Goal: Task Accomplishment & Management: Manage account settings

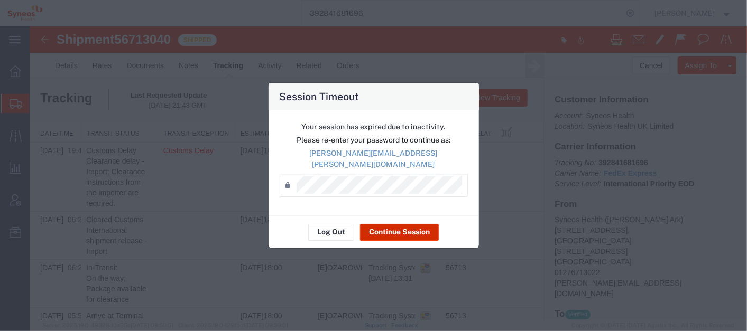
click at [390, 224] on button "Continue Session" at bounding box center [399, 232] width 79 height 17
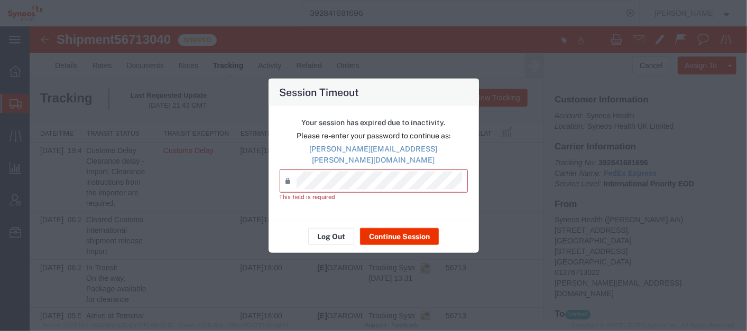
click at [309, 252] on div "Session Timeout Your session has expired due to inactivity. Please re-enter you…" at bounding box center [373, 165] width 747 height 331
click at [167, 161] on div "Session Timeout Your session has expired due to inactivity. Please re-enter you…" at bounding box center [373, 165] width 747 height 331
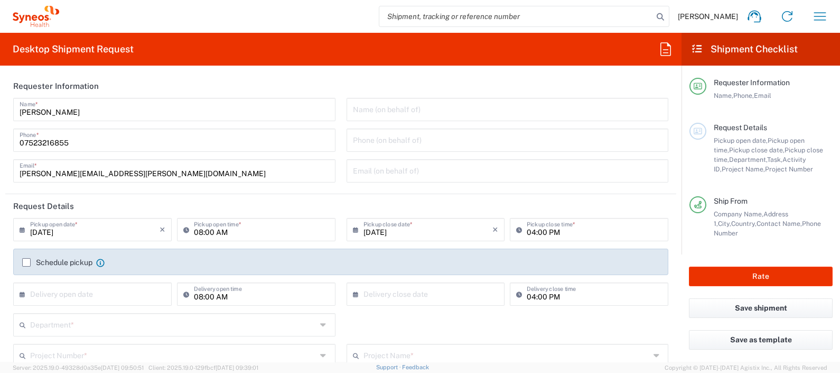
click at [132, 297] on input "text" at bounding box center [95, 293] width 130 height 19
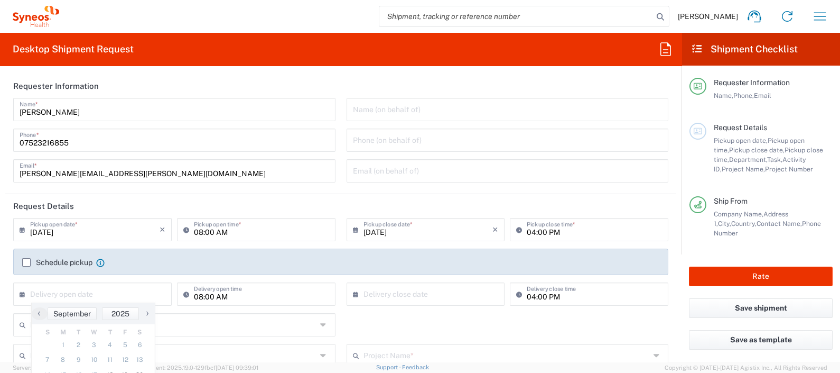
click at [682, 98] on main "Requester Information Name, Phone, Email Request Details Pickup open date, Pick…" at bounding box center [761, 160] width 159 height 189
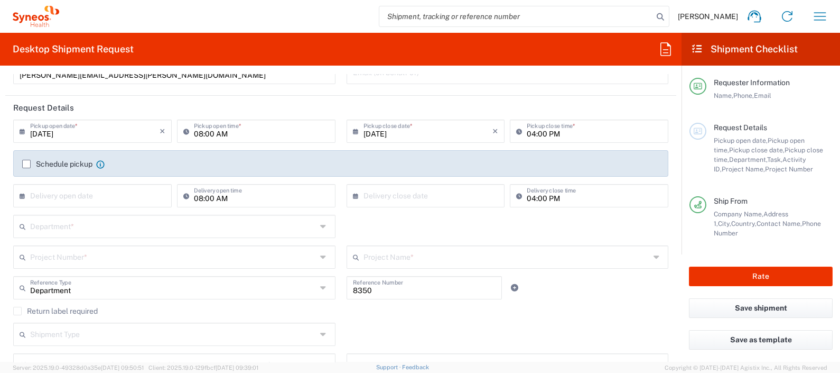
scroll to position [101, 0]
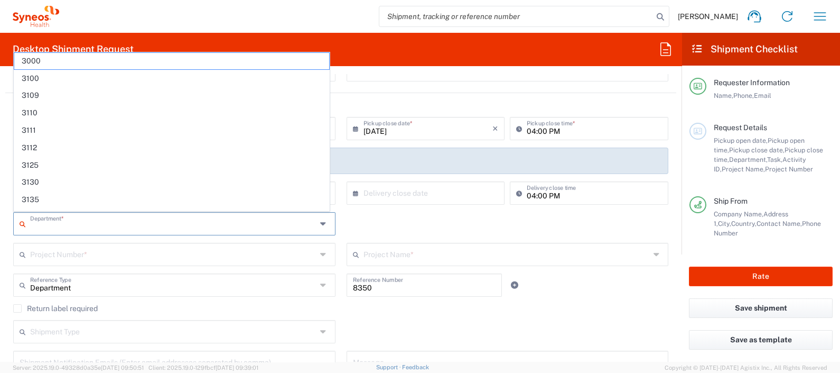
click at [66, 217] on input "text" at bounding box center [173, 223] width 287 height 19
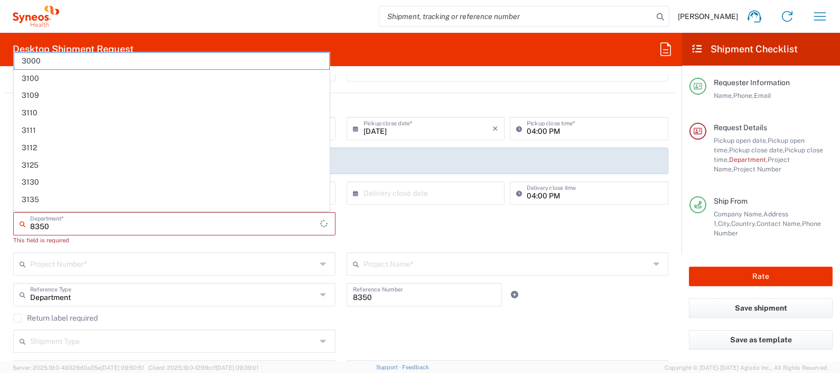
type input "8350"
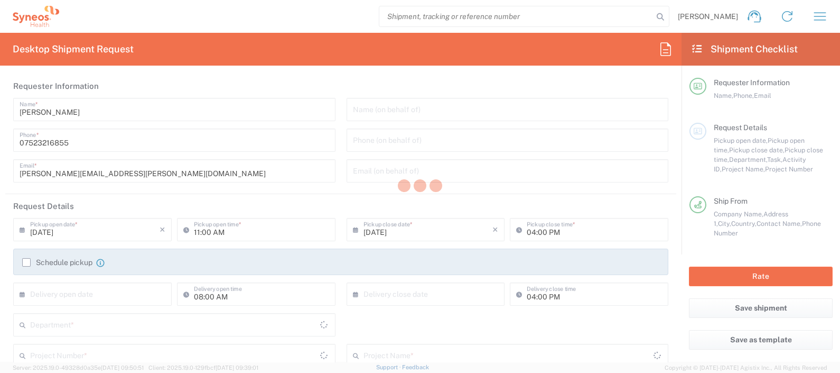
type input "Department"
type input "[GEOGRAPHIC_DATA]"
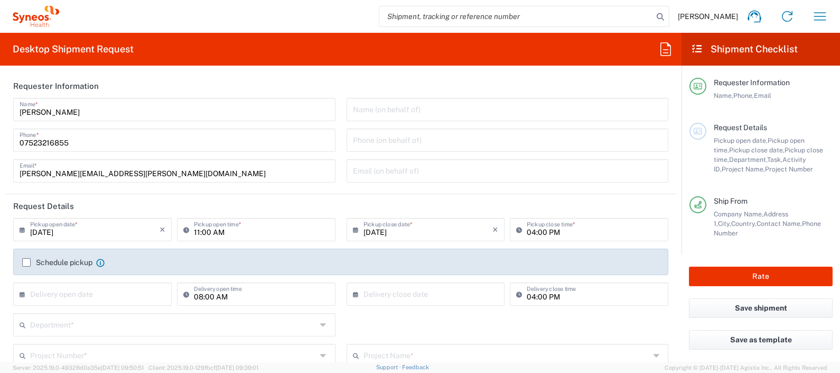
type input "Syneos Health UK Limited"
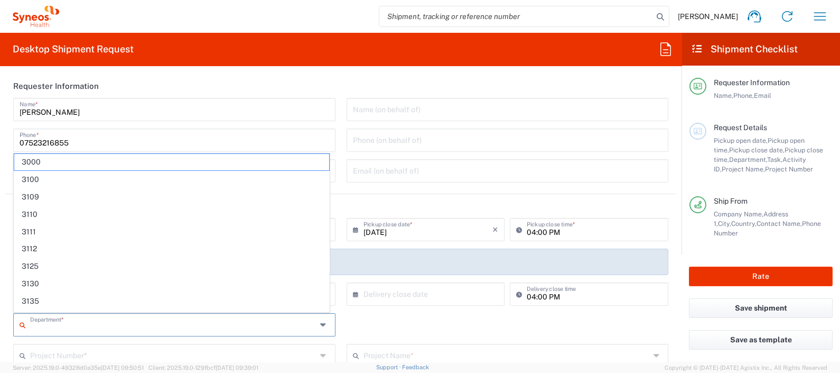
click at [132, 319] on input "text" at bounding box center [173, 324] width 287 height 19
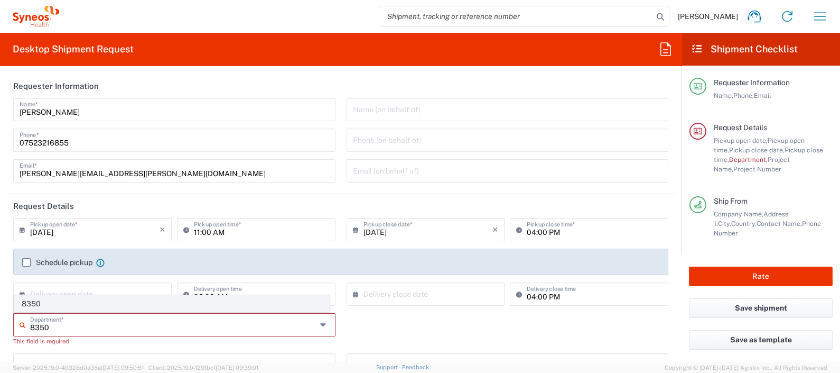
type input "8350"
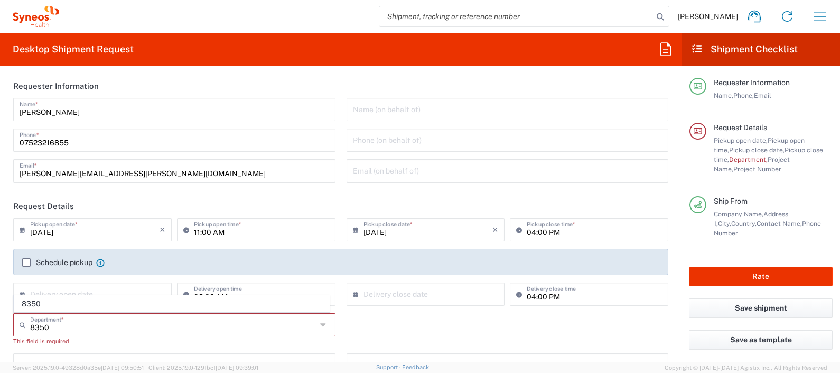
click at [107, 304] on span "8350" at bounding box center [171, 303] width 315 height 16
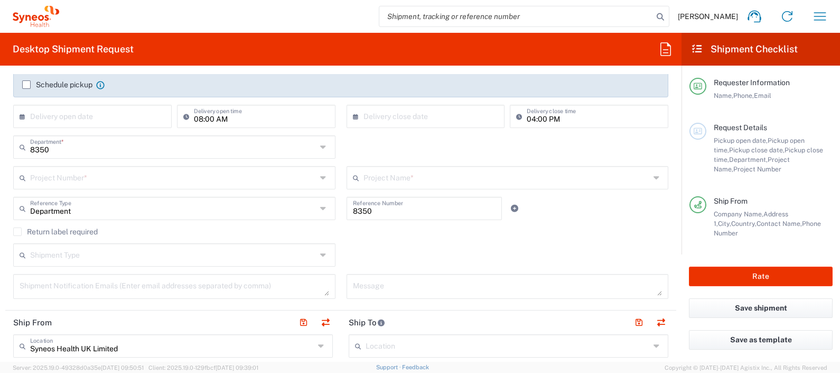
scroll to position [191, 0]
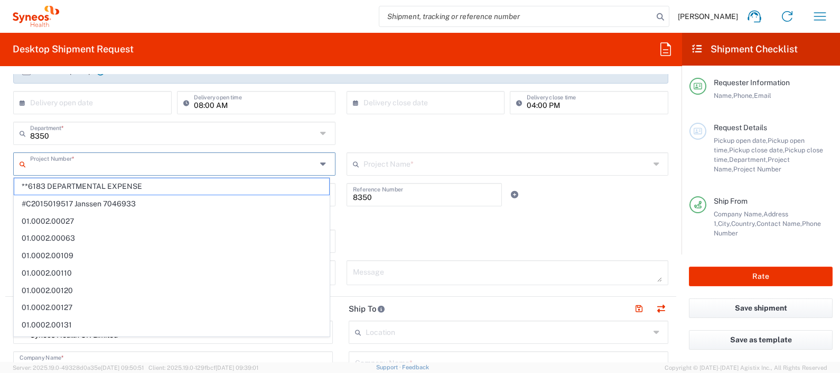
click at [111, 167] on input "text" at bounding box center [173, 163] width 287 height 19
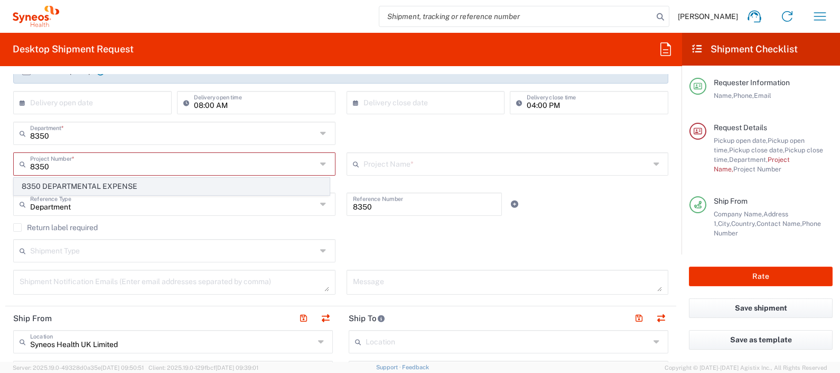
click at [114, 188] on span "8350 DEPARTMENTAL EXPENSE" at bounding box center [171, 186] width 315 height 16
type input "8350 DEPARTMENTAL EXPENSE"
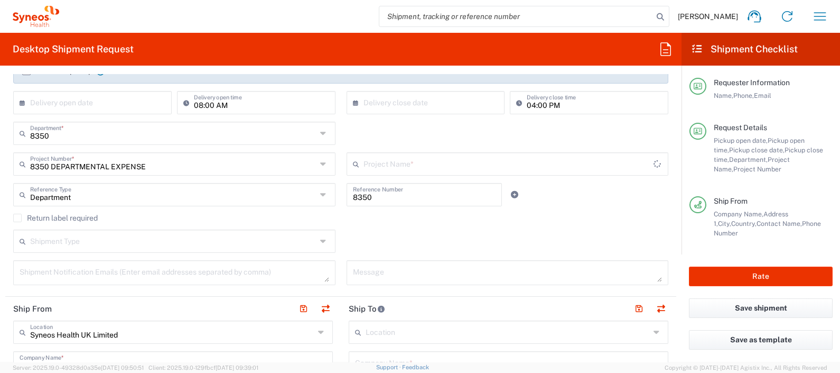
type input "8350 DEPARTMENTAL EXPENSE"
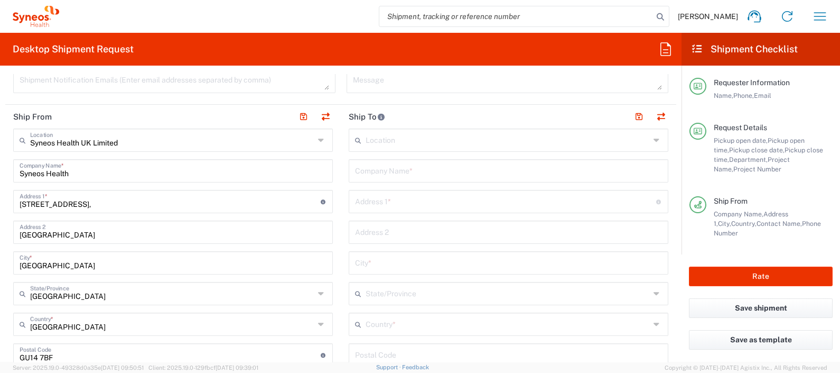
scroll to position [386, 0]
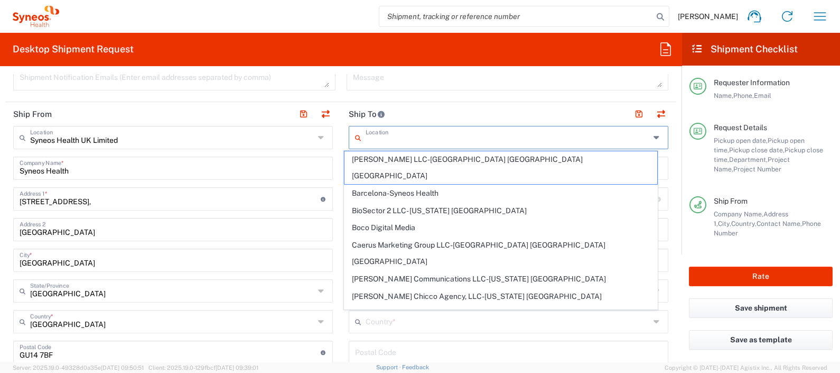
click at [435, 130] on input "text" at bounding box center [508, 136] width 284 height 19
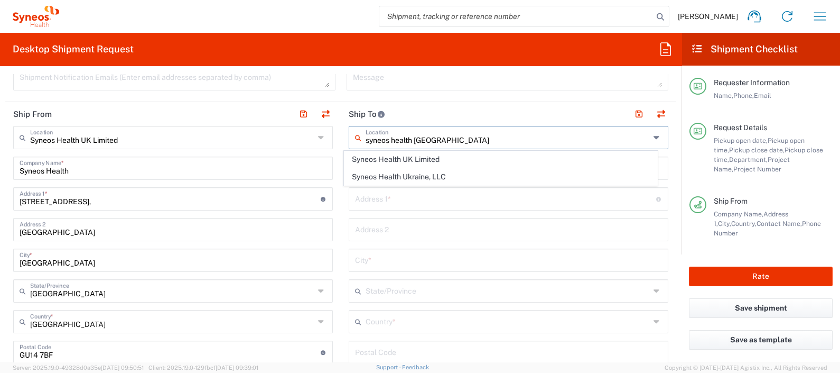
click at [431, 160] on span "Syneos Health UK Limited" at bounding box center [501, 159] width 312 height 16
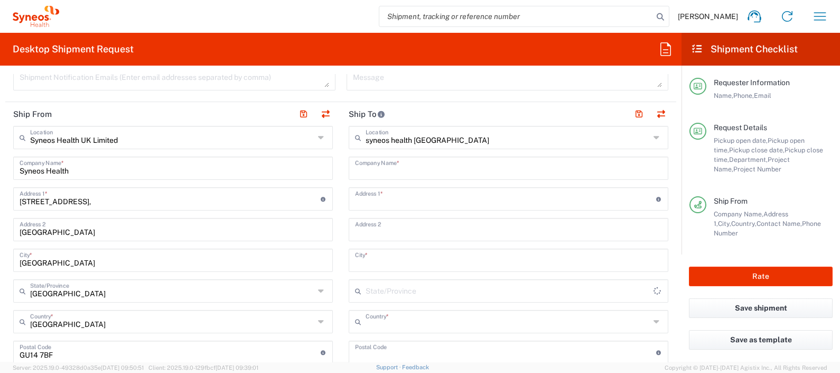
type input "Syneos Health UK Limited"
type input "[STREET_ADDRESS],"
type input "[GEOGRAPHIC_DATA]"
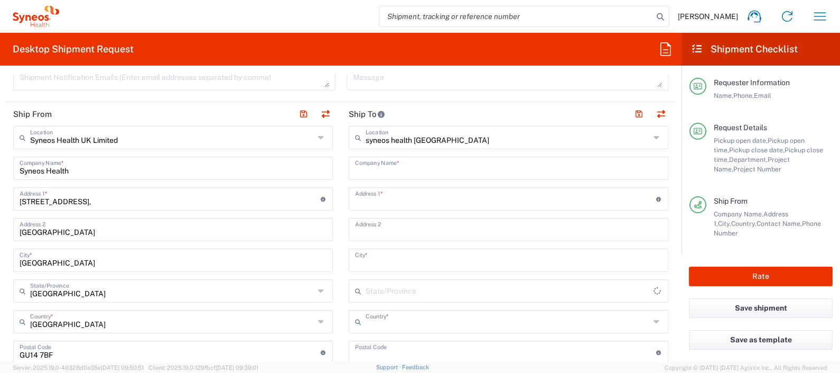
type input "[GEOGRAPHIC_DATA]"
type input "GU14 7BF"
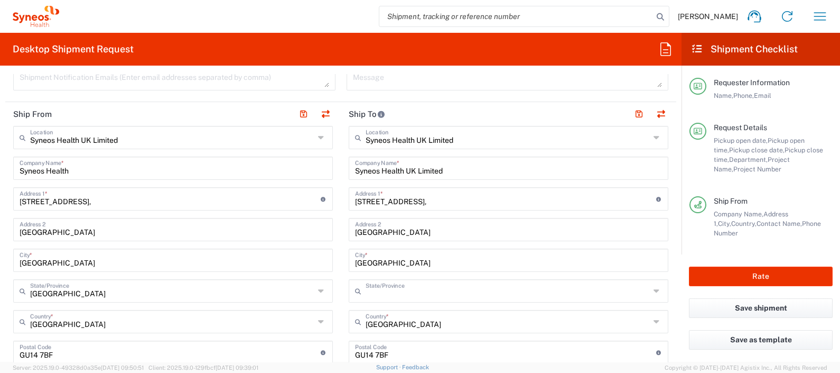
type input "[GEOGRAPHIC_DATA]"
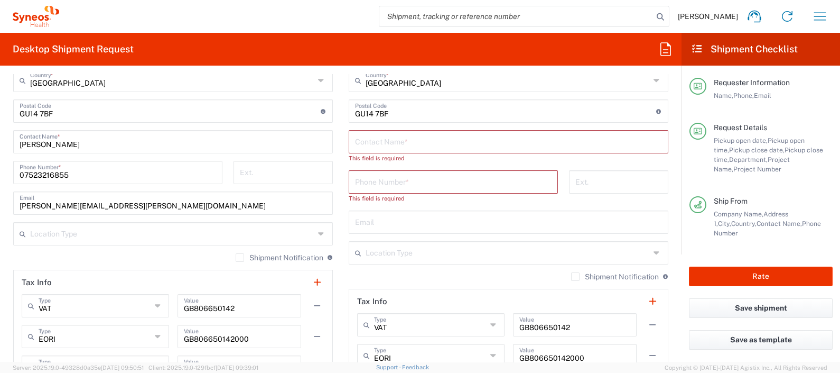
scroll to position [588, 0]
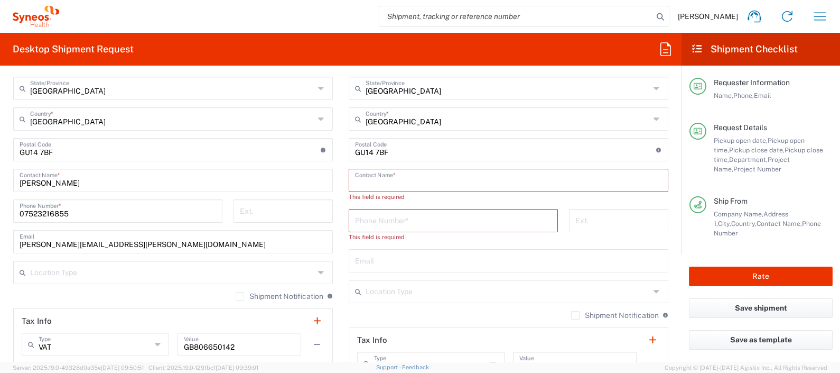
click at [381, 182] on input "text" at bounding box center [508, 179] width 307 height 19
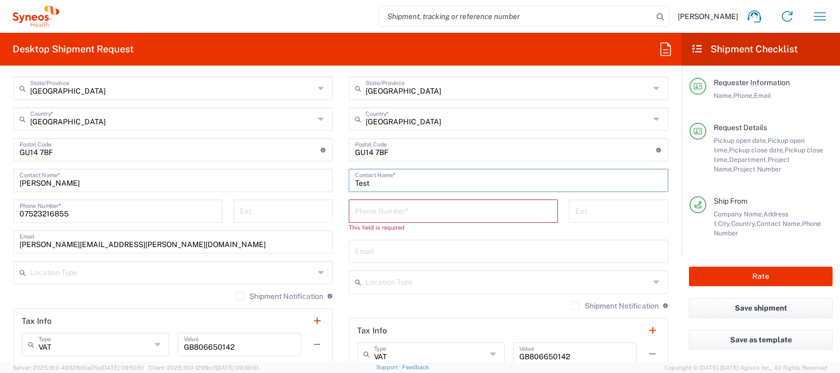
type input "Test"
click at [371, 208] on input "tel" at bounding box center [453, 210] width 197 height 19
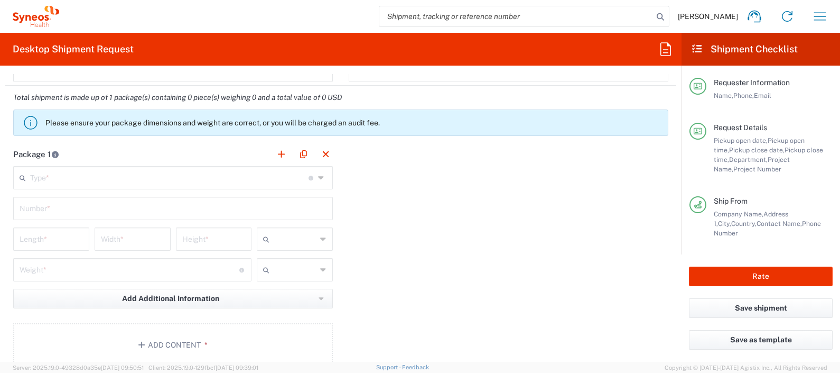
scroll to position [938, 0]
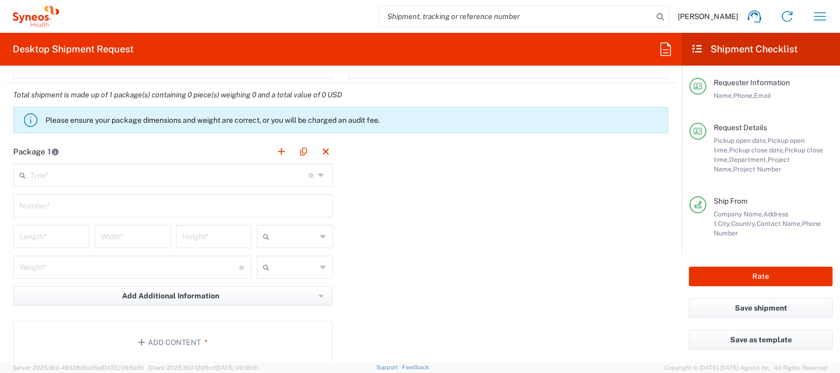
type input "01276713000"
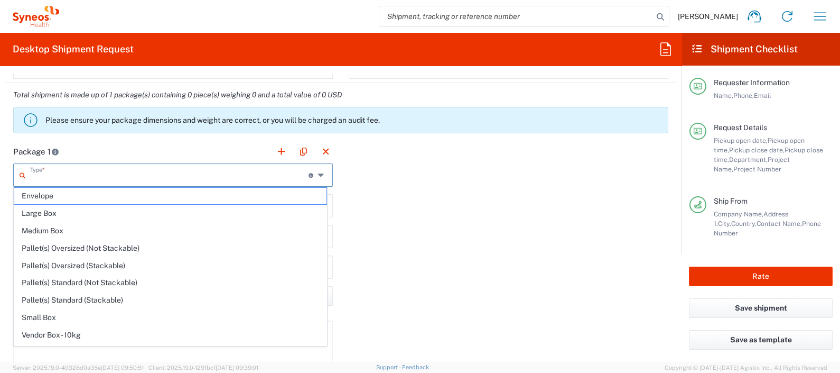
click at [187, 174] on input "text" at bounding box center [169, 174] width 279 height 19
click at [153, 317] on span "Small Box" at bounding box center [170, 317] width 312 height 16
type input "Small Box"
type input "12.25"
type input "11"
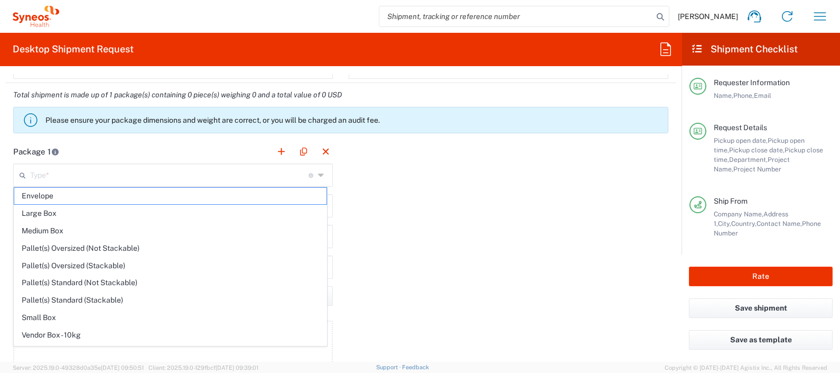
type input "1.5"
type input "in"
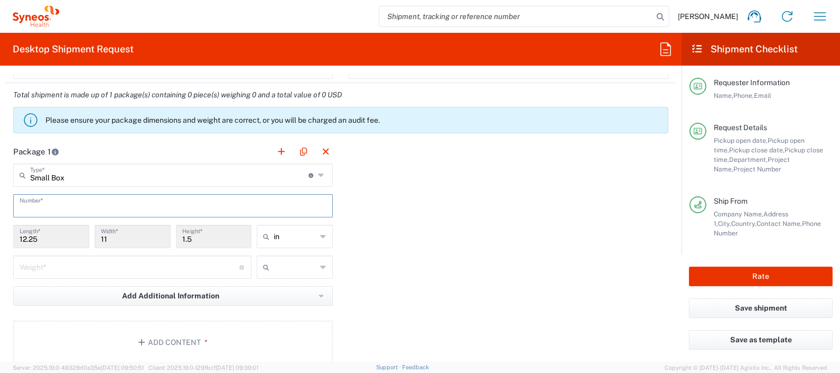
click at [185, 204] on input "text" at bounding box center [173, 205] width 307 height 19
type input "3"
click at [130, 264] on input "number" at bounding box center [130, 266] width 220 height 19
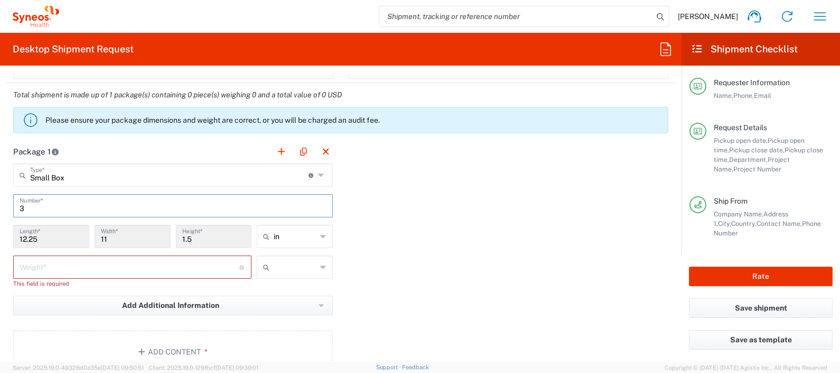
click at [91, 206] on input "3" at bounding box center [173, 205] width 307 height 19
type input "1"
click at [60, 264] on input "number" at bounding box center [130, 266] width 220 height 19
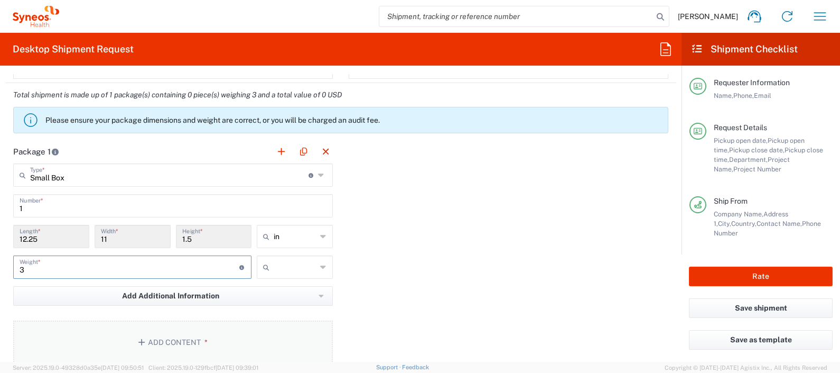
type input "3"
click at [160, 330] on button "Add Content *" at bounding box center [173, 341] width 320 height 43
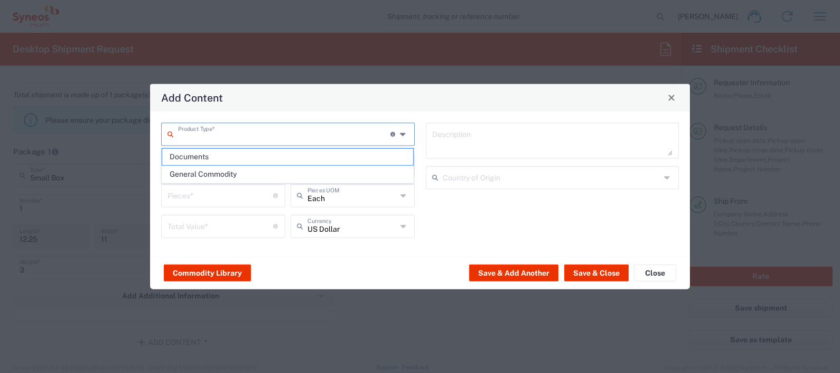
click at [303, 141] on input "text" at bounding box center [284, 133] width 212 height 19
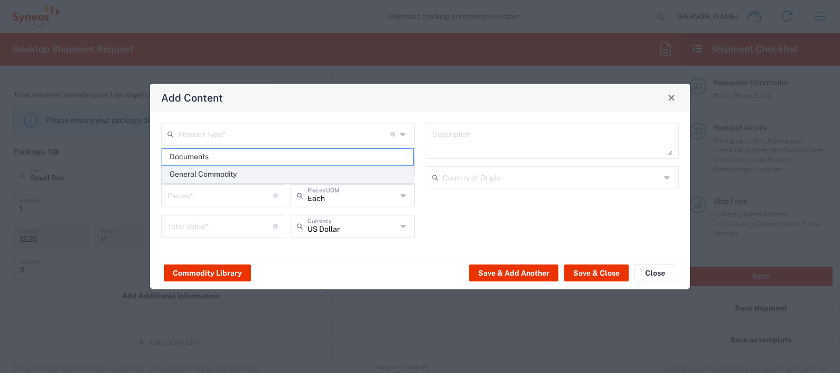
click at [292, 172] on span "General Commodity" at bounding box center [288, 174] width 252 height 16
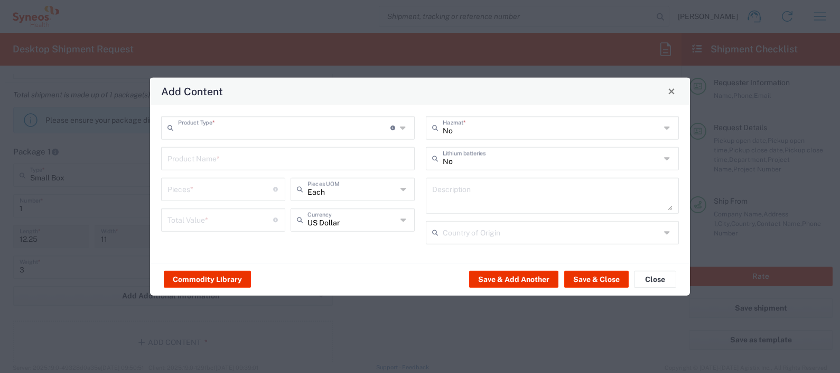
type input "General Commodity"
click at [257, 156] on input "text" at bounding box center [288, 157] width 241 height 19
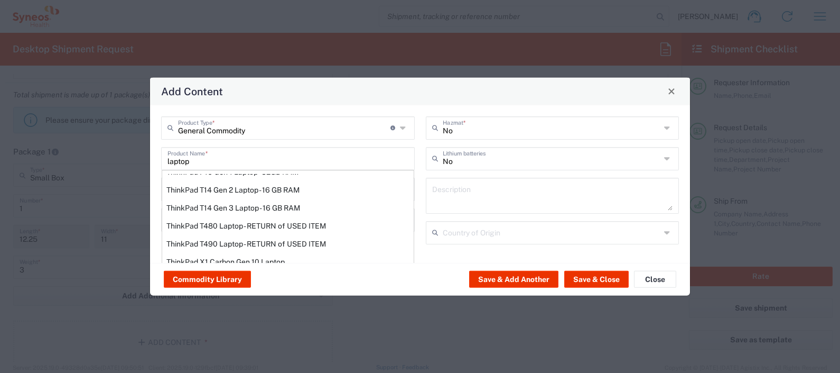
scroll to position [142, 0]
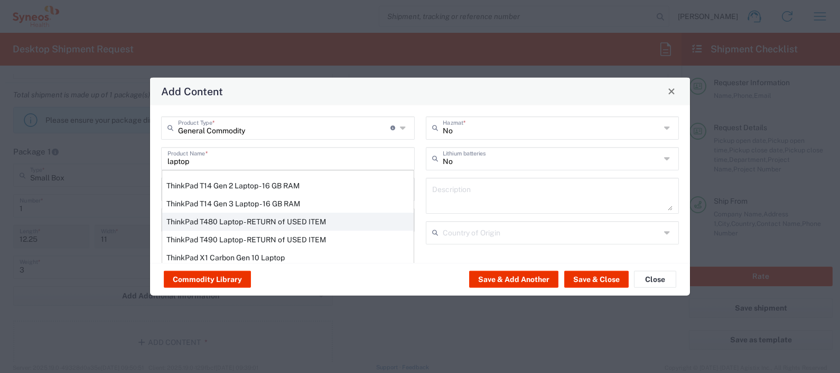
click at [259, 224] on div "ThinkPad T480 Laptop - RETURN of USED ITEM" at bounding box center [288, 221] width 252 height 18
type input "ThinkPad T480 Laptop - RETURN of USED ITEM"
type input "1"
type input "200"
type textarea "Intel Core i5 - 8GB Memory - 500GB Hard Drive"
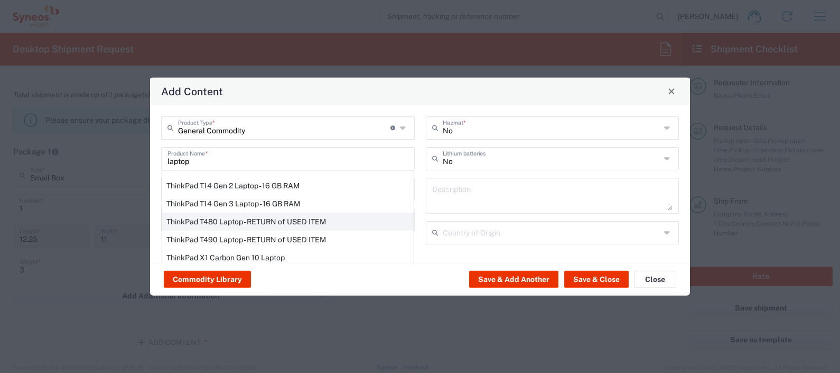
type input "[GEOGRAPHIC_DATA]"
type input "Yes"
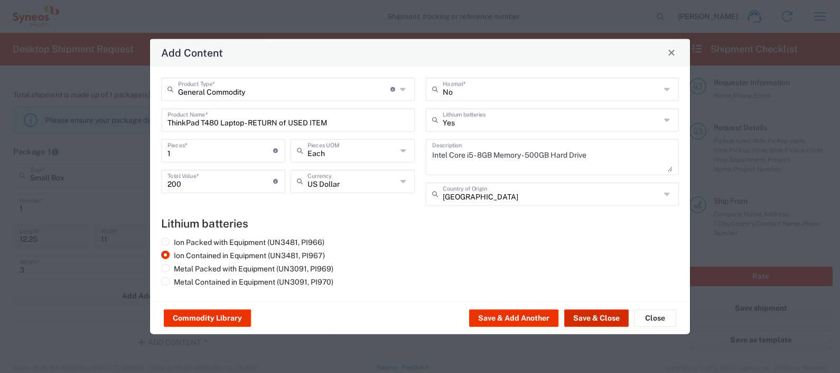
click at [601, 322] on button "Save & Close" at bounding box center [597, 317] width 64 height 17
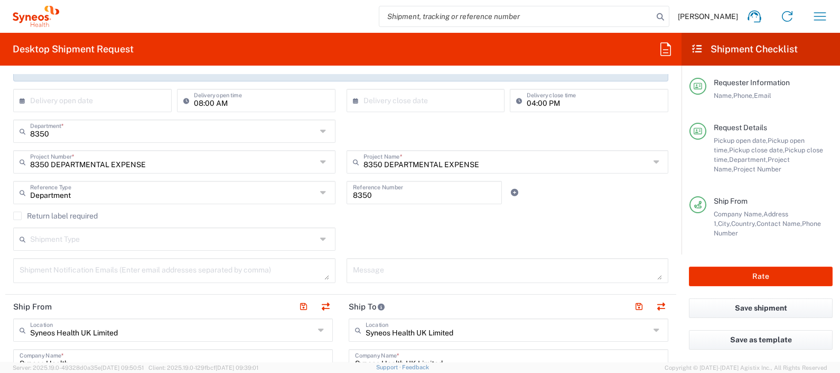
scroll to position [185, 0]
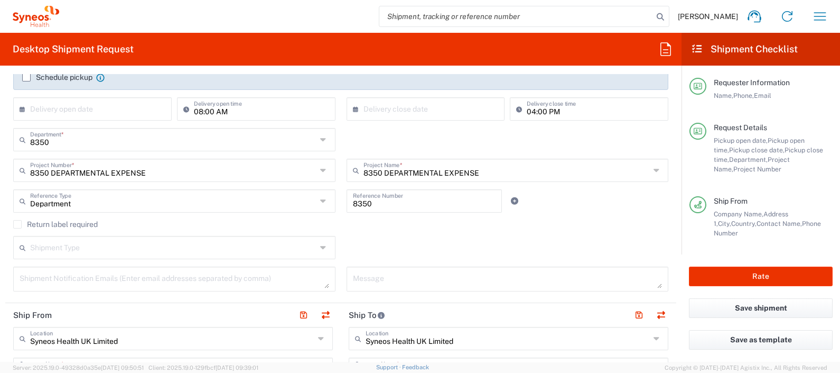
drag, startPoint x: 22, startPoint y: 222, endPoint x: 38, endPoint y: 222, distance: 15.9
click at [23, 222] on label "Return label required" at bounding box center [55, 224] width 85 height 8
click at [17, 224] on input "Return label required" at bounding box center [17, 224] width 0 height 0
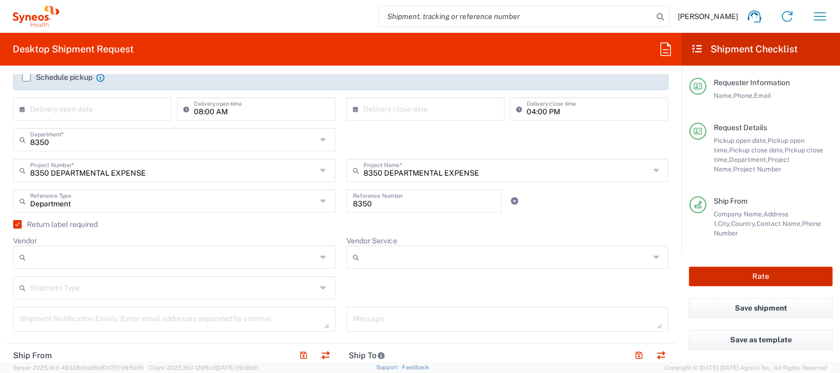
click at [756, 275] on button "Rate" at bounding box center [761, 276] width 144 height 20
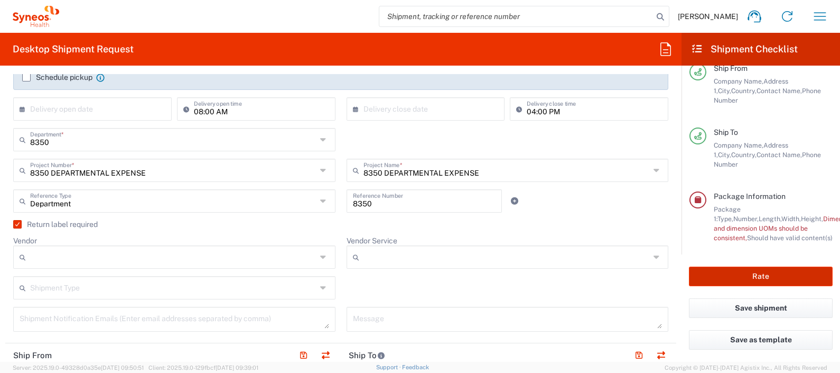
scroll to position [152, 0]
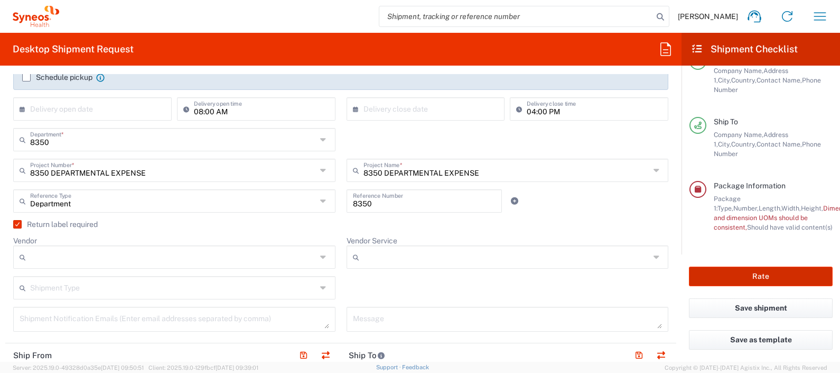
type input "8350 DEPARTMENTAL EXPENSE"
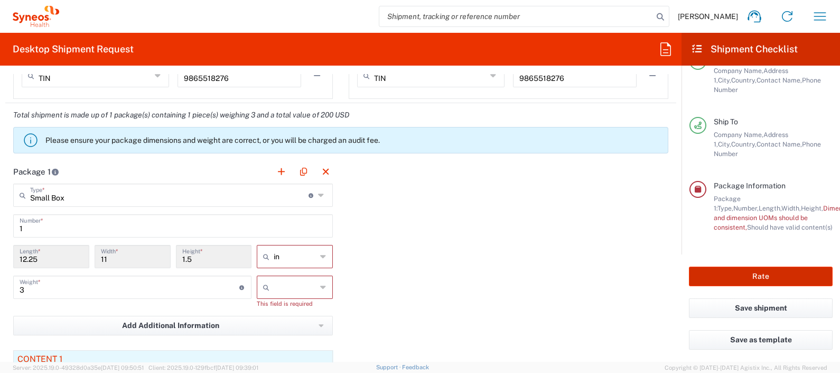
scroll to position [985, 0]
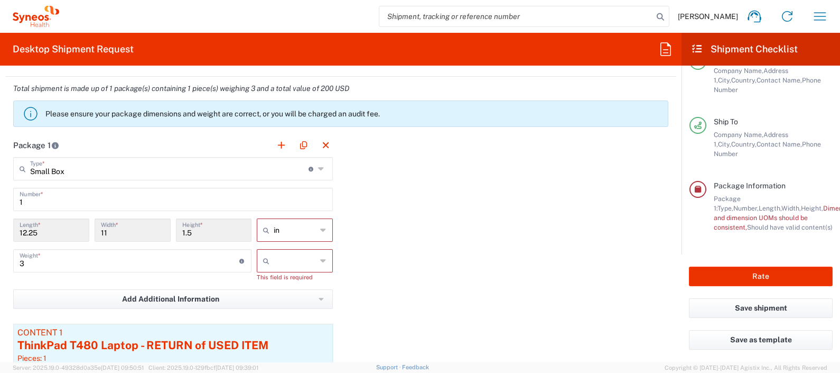
click at [320, 227] on icon at bounding box center [323, 229] width 6 height 17
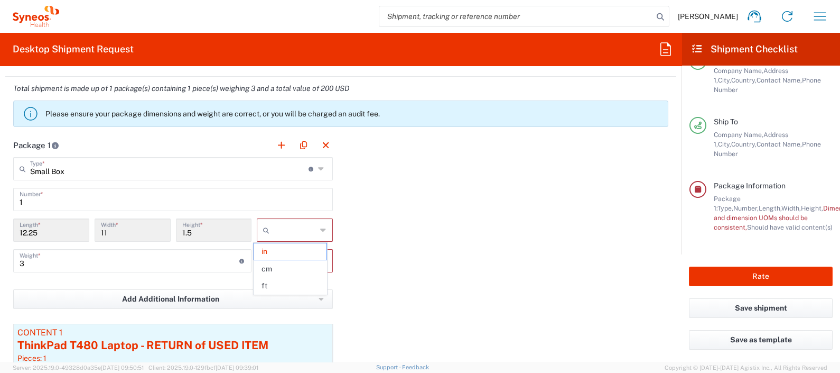
drag, startPoint x: 317, startPoint y: 227, endPoint x: 310, endPoint y: 256, distance: 30.0
click at [320, 227] on icon at bounding box center [323, 229] width 6 height 17
click at [298, 266] on span "cm" at bounding box center [290, 269] width 72 height 16
type input "31.12"
type input "27.94"
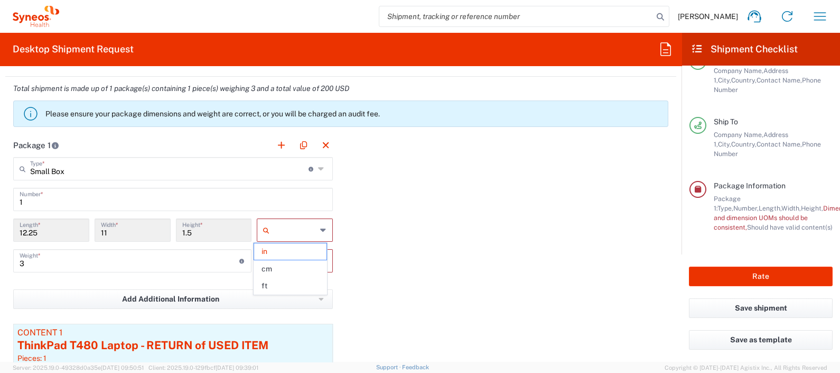
type input "3.81"
type input "cm"
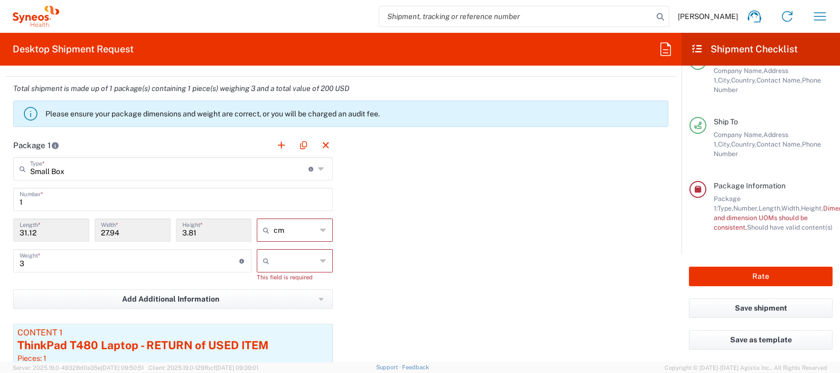
click at [320, 259] on icon at bounding box center [323, 260] width 6 height 17
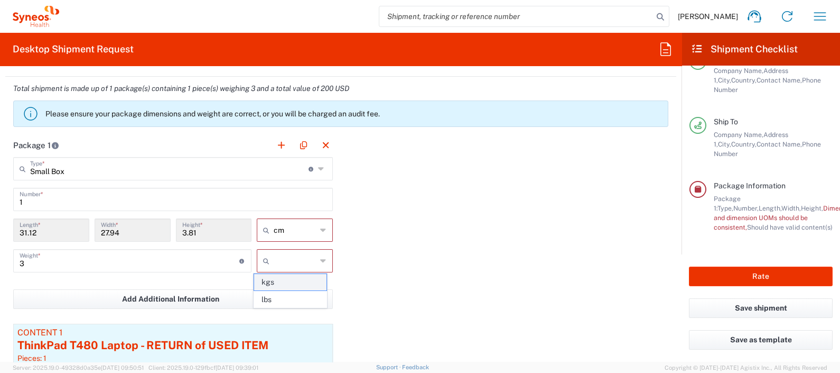
click at [301, 282] on span "kgs" at bounding box center [290, 282] width 72 height 16
type input "kgs"
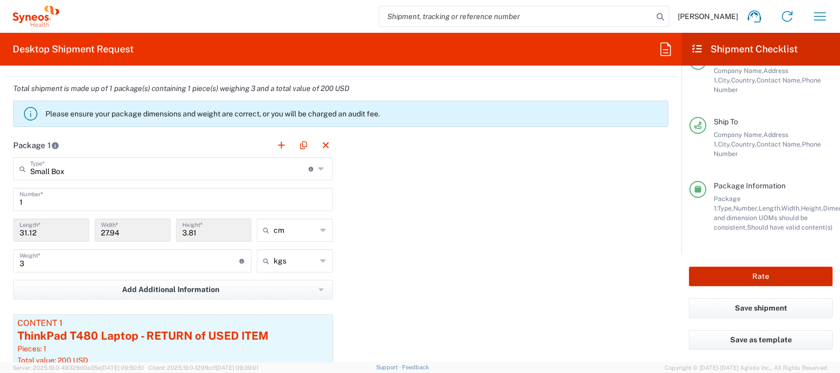
click at [766, 274] on button "Rate" at bounding box center [761, 276] width 144 height 20
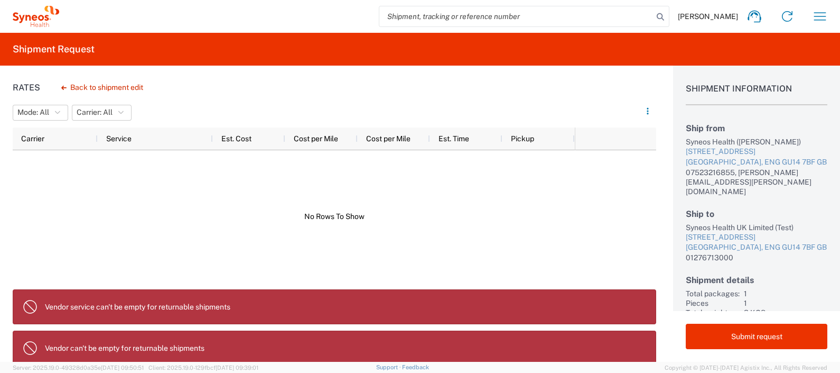
drag, startPoint x: 14, startPoint y: 264, endPoint x: 524, endPoint y: 306, distance: 511.8
click at [524, 306] on div "Rates Back to shipment edit Mode: All All Carrier: All All Carrier Service Est.…" at bounding box center [328, 214] width 657 height 296
click at [469, 217] on div at bounding box center [294, 216] width 562 height 133
click at [127, 81] on button "Back to shipment edit" at bounding box center [102, 87] width 99 height 19
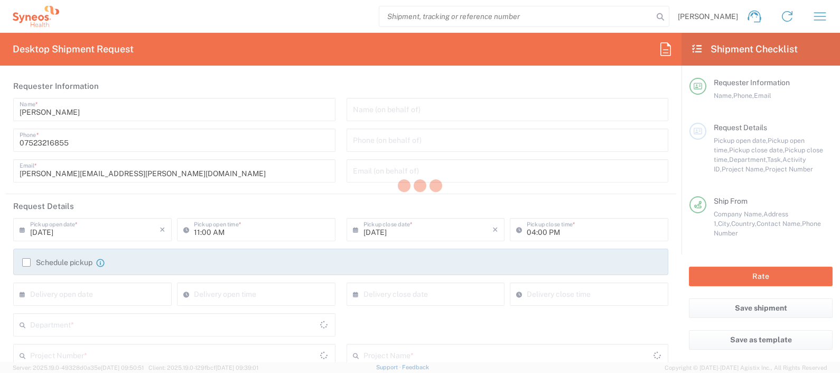
type input "8350 DEPARTMENTAL EXPENSE"
type input "[GEOGRAPHIC_DATA]"
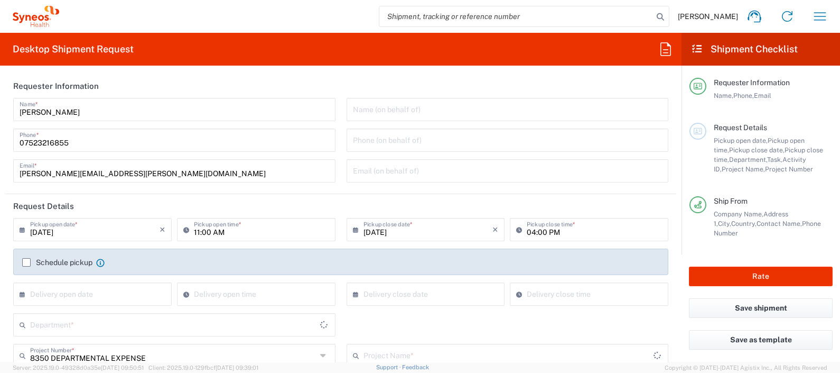
type input "Small Box"
type input "8350 DEPARTMENTAL EXPENSE"
click at [769, 308] on button "Save shipment" at bounding box center [761, 308] width 144 height 20
type input "8350"
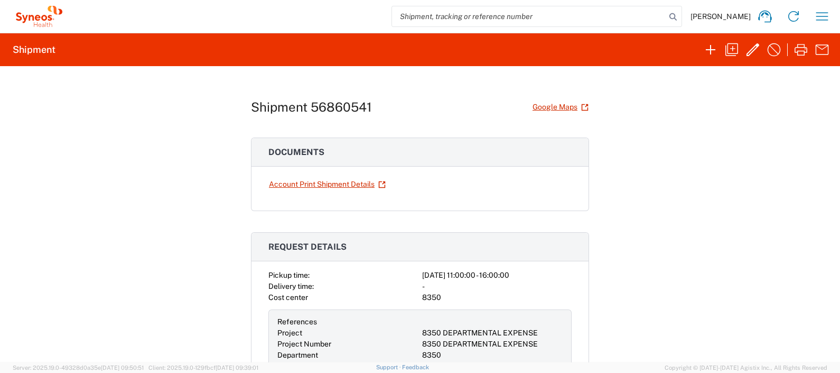
click at [337, 105] on h1 "Shipment 56860541" at bounding box center [311, 106] width 121 height 15
copy h1 "56860541"
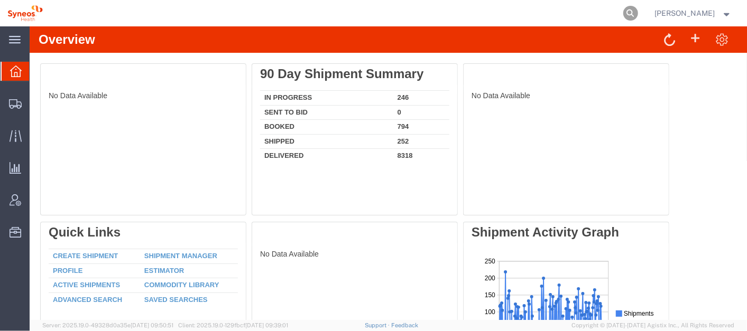
click at [638, 15] on icon at bounding box center [630, 13] width 15 height 15
paste input "56860541"
type input "56860541"
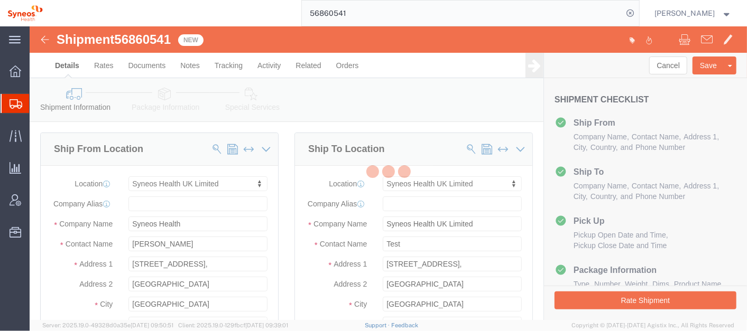
select select "61570"
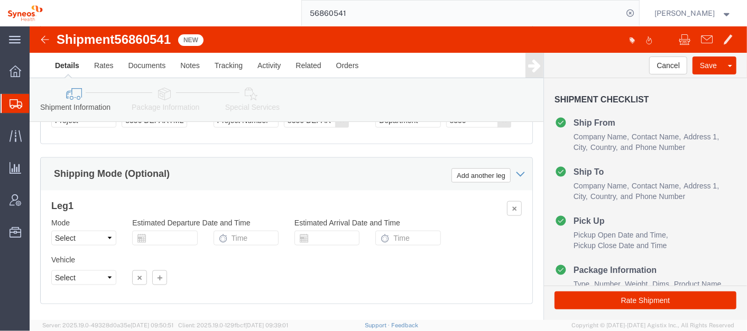
scroll to position [706, 0]
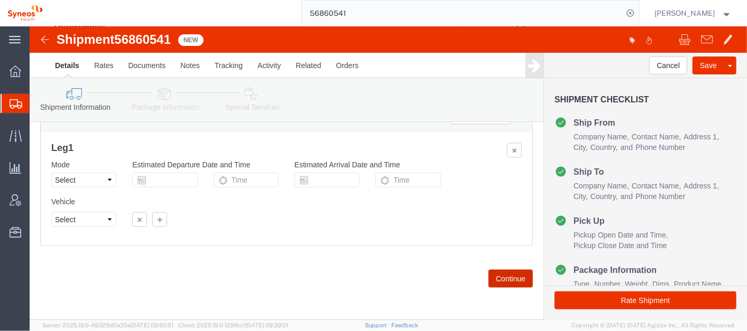
click button "Continue"
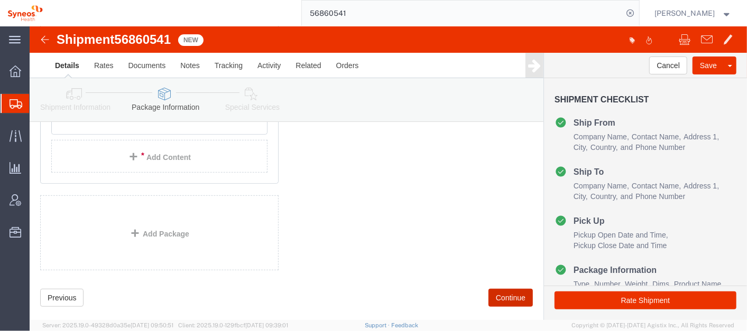
scroll to position [271, 0]
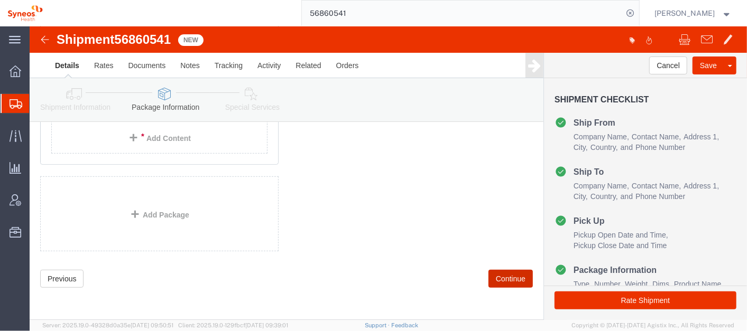
click button "Continue"
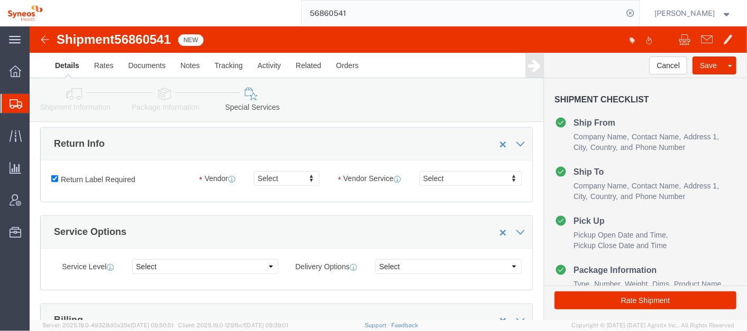
scroll to position [300, 0]
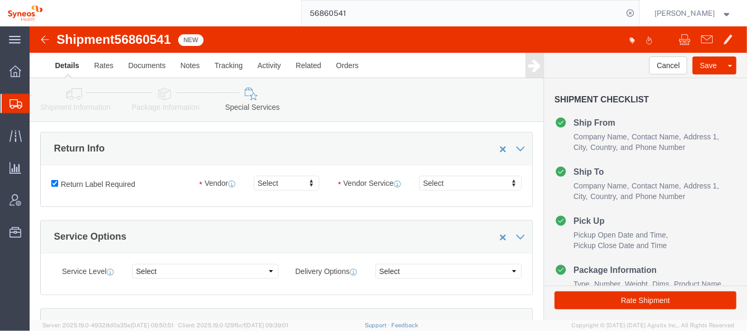
click link "Details"
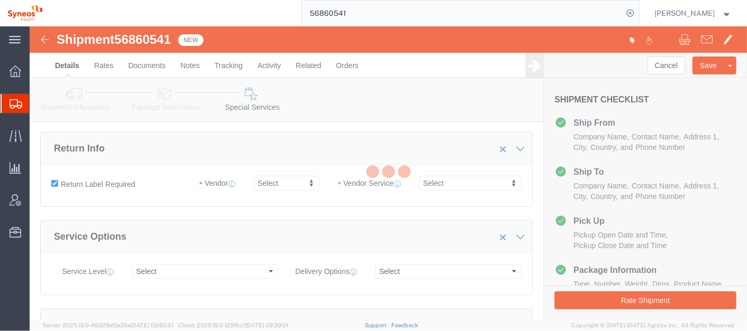
select select "61570"
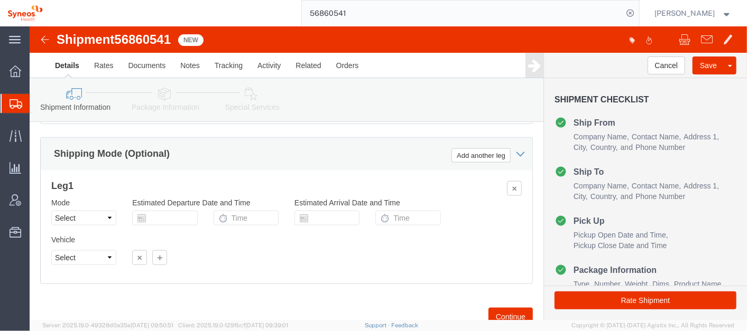
scroll to position [706, 0]
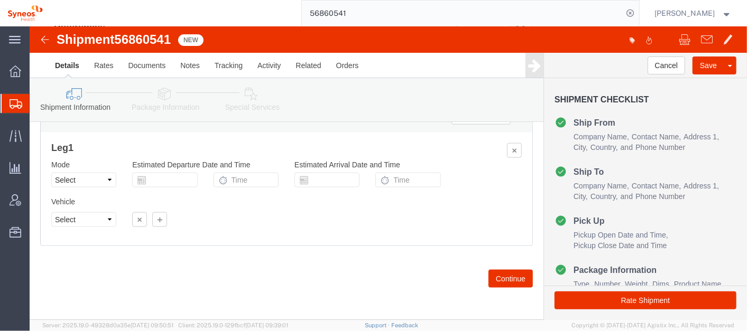
drag, startPoint x: 713, startPoint y: 154, endPoint x: 715, endPoint y: 323, distance: 168.6
click button "Continue"
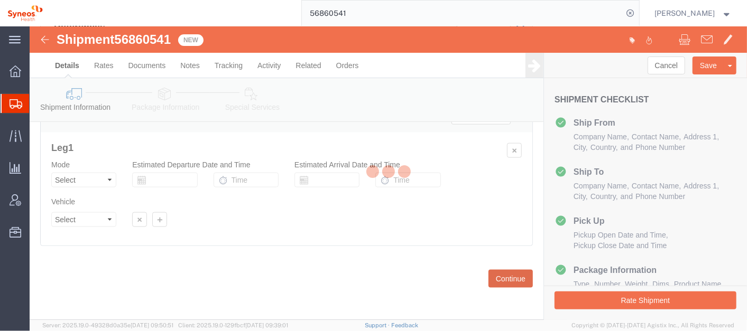
scroll to position [127, 0]
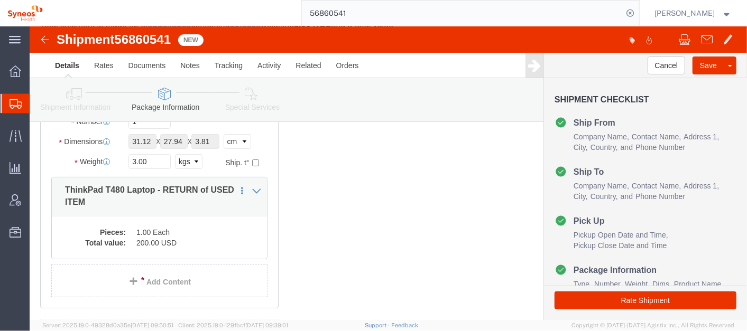
click ul "Ship From Company Name Contact Name Address 1 City State/Province Country Posta…"
click select "Select kgs lbs"
click select "Select cm ft in"
select select "FT"
click select "Select cm ft in"
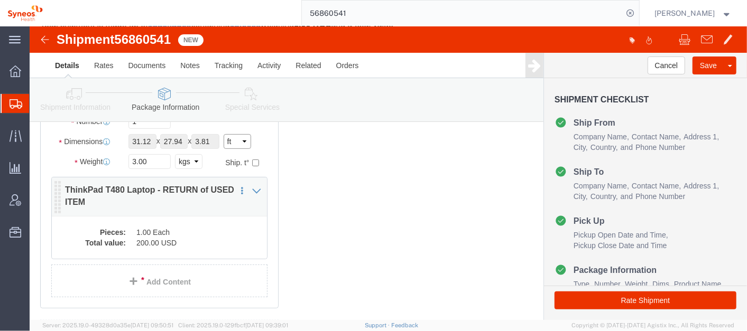
type input "1.02"
type input "0.92"
type input "0.13"
click select "Select kgs lbs"
select select "LBS"
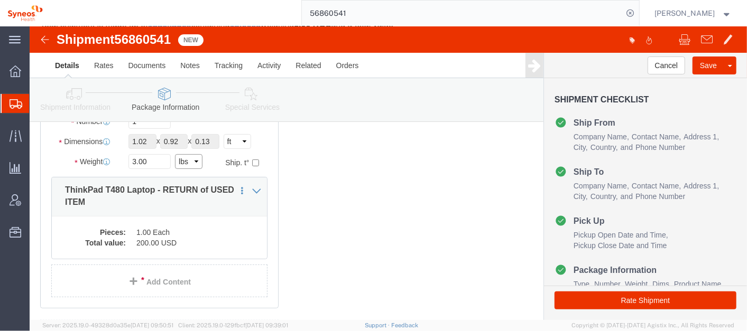
click select "Select kgs lbs"
type input "6.61"
click select "Select cm ft in"
select select "IN"
click select "Select cm ft in"
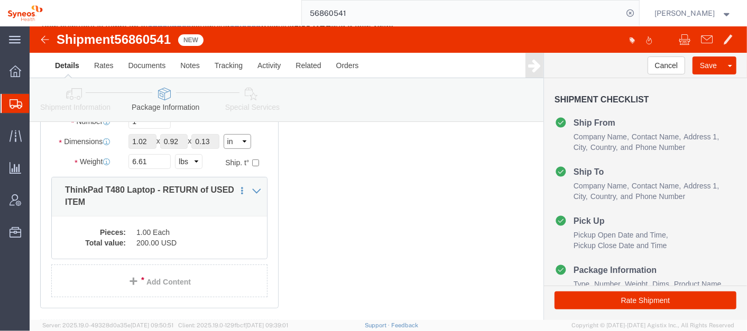
type input "12.24"
type input "11.04"
type input "1.56"
click div "1 x Small Box Package Type Select Bale(s) Basket(s) Bolt(s) Bottle(s) Buckets B…"
click select "Select cm ft in"
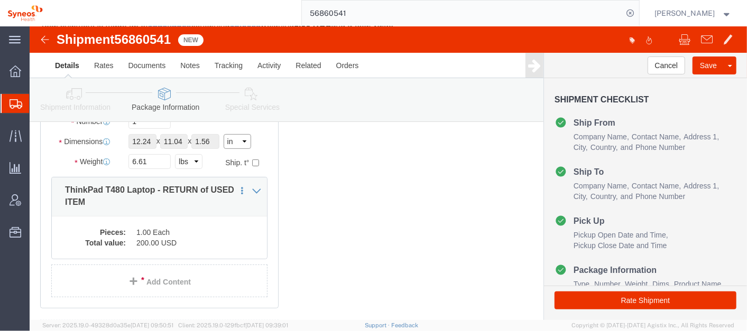
select select "FT"
click select "Select cm ft in"
type input "1.02"
type input "0.92"
type input "0.13"
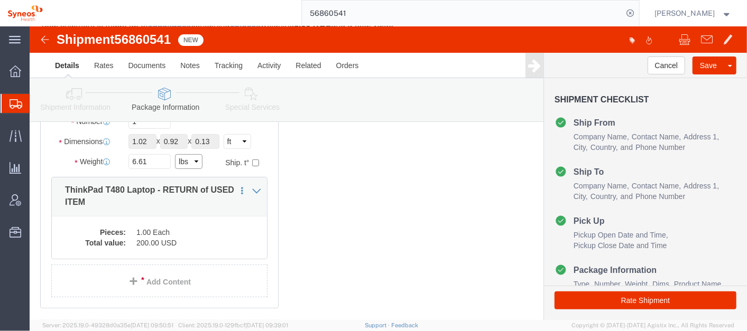
click select "Select kgs lbs"
click div "1 x Small Box Package Type Select Bale(s) Basket(s) Bolt(s) Bottle(s) Buckets B…"
click select "Select cm ft in"
select select "IN"
click select "Select cm ft in"
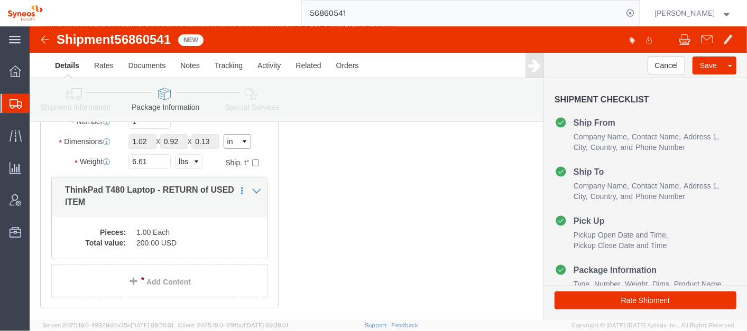
type input "12.24"
type input "11.04"
type input "1.56"
click select "Select kgs lbs"
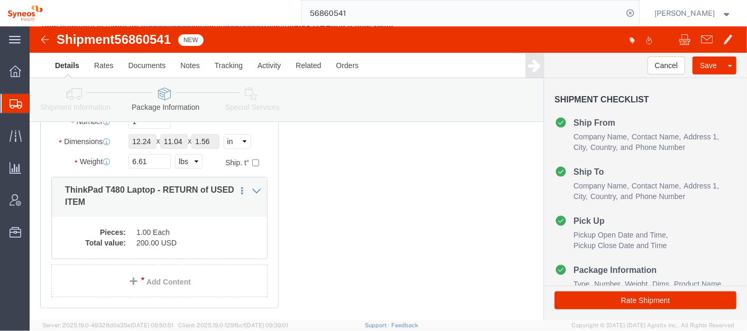
click div "1 x Small Box Package Type Select Bale(s) Basket(s) Bolt(s) Bottle(s) Buckets B…"
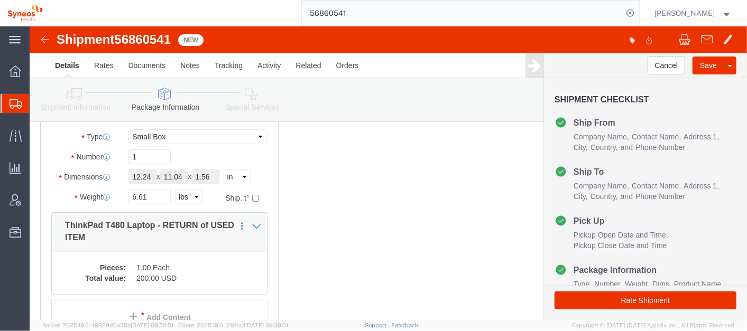
scroll to position [93, 0]
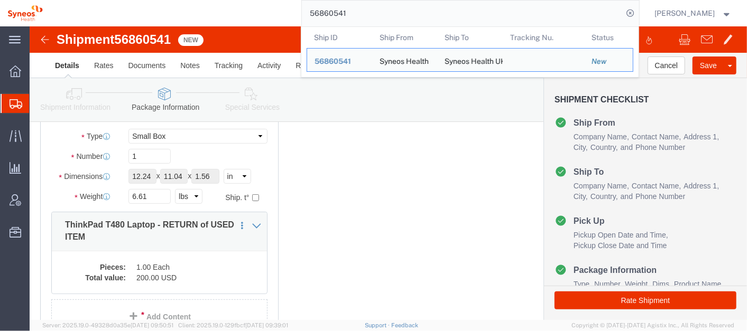
click at [379, 13] on input "56860541" at bounding box center [462, 13] width 321 height 25
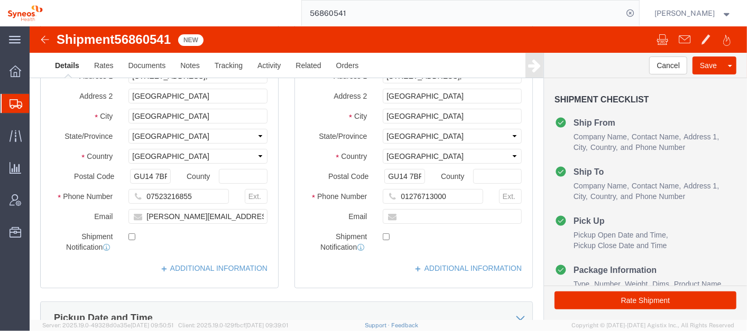
select select "61570"
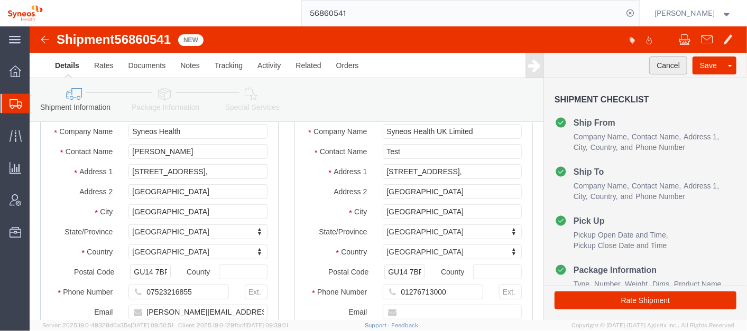
click button "Cancel"
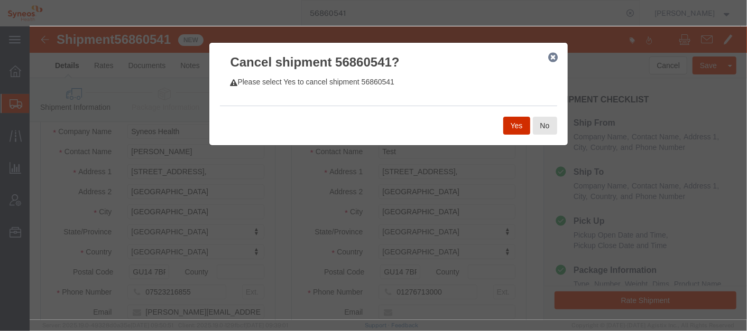
click button "Yes"
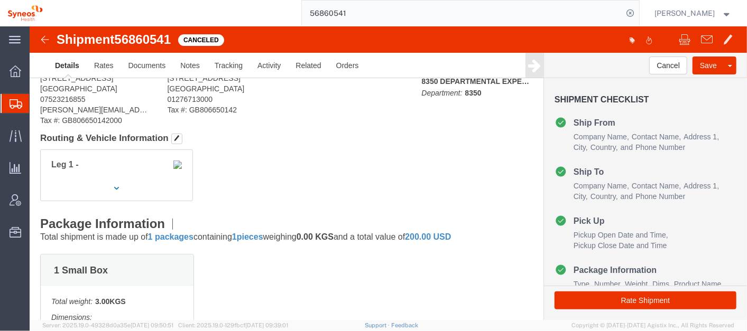
click div "1 Small Box Total weight: 3.00 KGS Dimensions: L 31.12 x W 27.94 x H 3.81 CM De…"
click div "Shipment Detail Ship From Syneos Health ([PERSON_NAME]) [STREET_ADDRESS] 075232…"
click h4 "Routing & Vehicle Information"
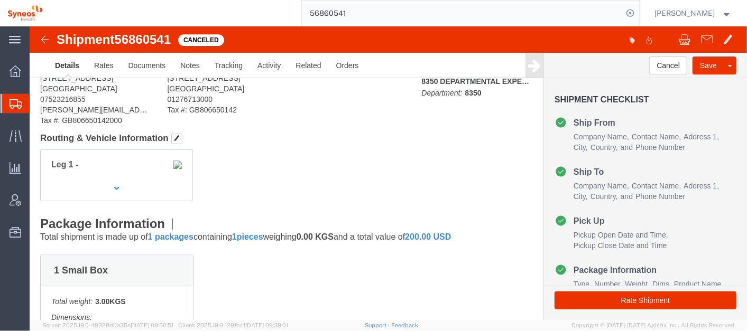
click div "Leg 1 -"
click div "Shipment Detail Ship From Syneos Health ([PERSON_NAME]) [STREET_ADDRESS] 075232…"
click div "Leg 1 -"
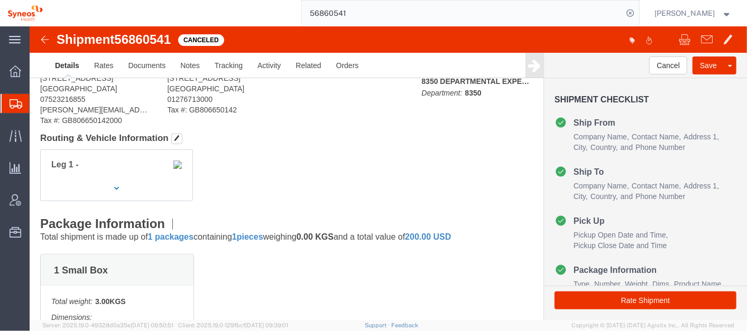
click h4 "Routing & Vehicle Information"
click at [36, 199] on span "Account Admin" at bounding box center [32, 200] width 7 height 21
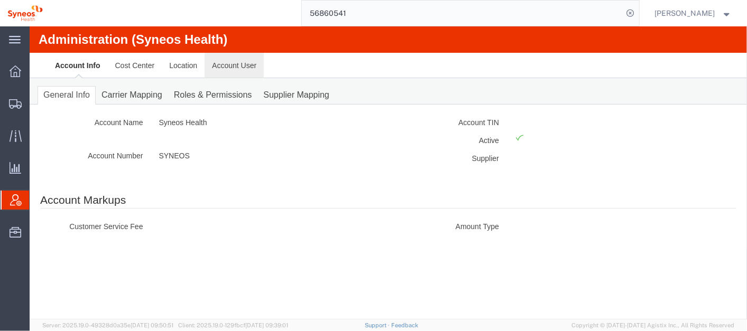
click at [234, 61] on link "Account User" at bounding box center [233, 64] width 59 height 25
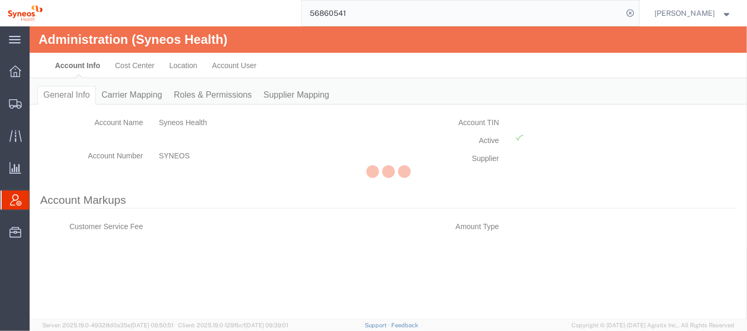
click at [235, 62] on div at bounding box center [388, 173] width 717 height 294
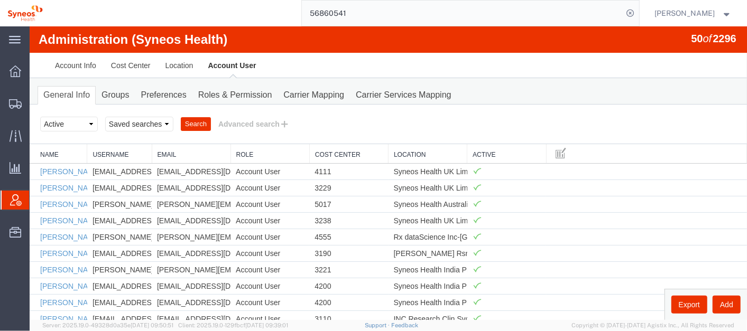
drag, startPoint x: 234, startPoint y: 61, endPoint x: 432, endPoint y: 125, distance: 207.6
click at [432, 125] on div "Select status Active All Inactive Saved searches Search Advanced search" at bounding box center [388, 124] width 696 height 18
click at [256, 124] on button "Advanced search" at bounding box center [253, 124] width 86 height 18
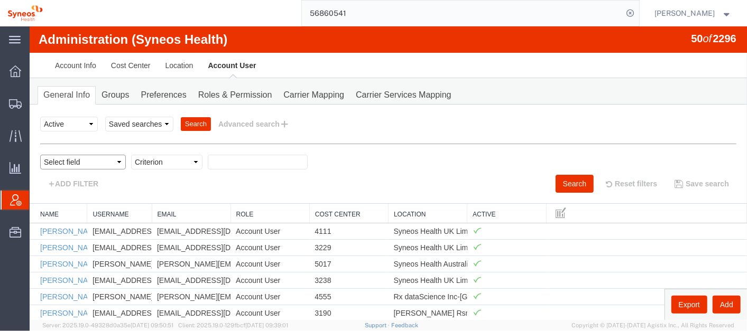
click at [73, 163] on select "Select field Cost Center Email Location Name Role Username" at bounding box center [83, 161] width 86 height 15
select select "email"
click at [40, 154] on select "Select field Cost Center Email Location Name Role Username" at bounding box center [83, 161] width 86 height 15
click at [181, 161] on select "Criterion contains does not contain is is blank is not blank starts with" at bounding box center [166, 161] width 71 height 15
select select "is"
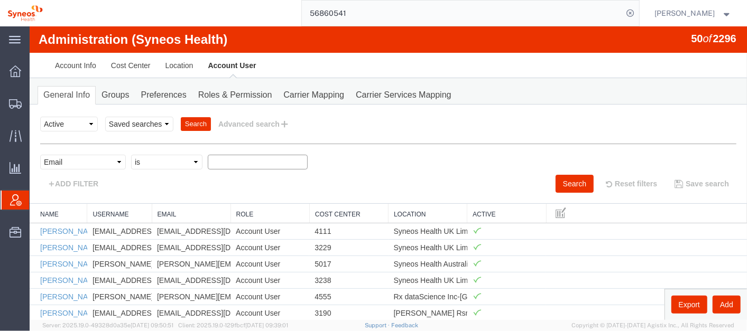
click at [131, 154] on select "Criterion contains does not contain is is blank is not blank starts with" at bounding box center [166, 161] width 71 height 15
paste input "[PERSON_NAME] (CWR) <[PERSON_NAME][EMAIL_ADDRESS][DOMAIN_NAME]>"
click at [566, 177] on button "Search" at bounding box center [574, 183] width 38 height 18
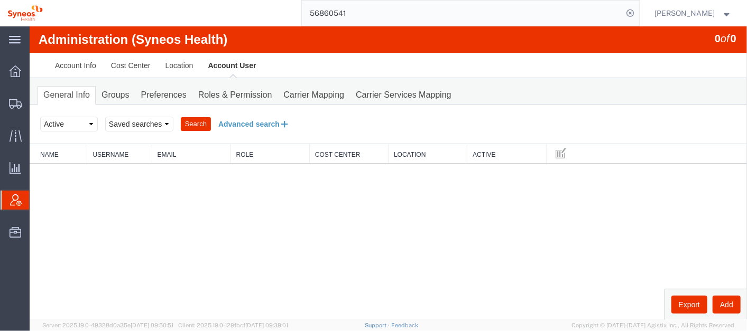
click at [258, 121] on button "Advanced search" at bounding box center [253, 124] width 86 height 18
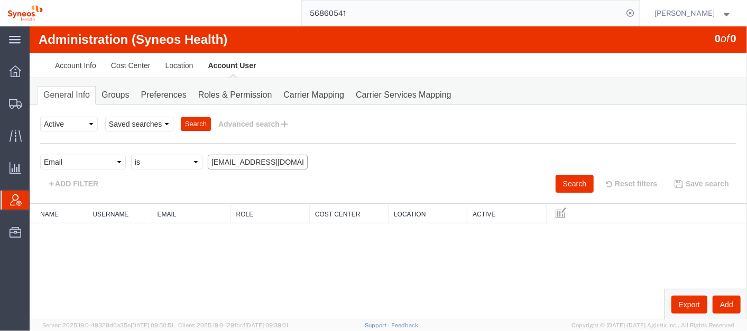
click at [235, 158] on input "[EMAIL_ADDRESS][DOMAIN_NAME]" at bounding box center [257, 161] width 100 height 15
click at [236, 158] on input "[EMAIL_ADDRESS][DOMAIN_NAME]" at bounding box center [257, 161] width 100 height 15
paste input ", [PERSON_NAME] (CWR) <[PERSON_NAME][EMAIL_ADDRESS][DOMAIN_NAME]>"
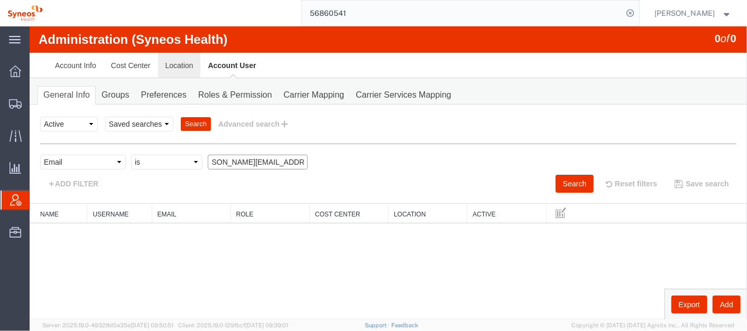
type input "[PERSON_NAME] (CWR) <[PERSON_NAME][EMAIL_ADDRESS][DOMAIN_NAME]"
click at [190, 77] on link "Location" at bounding box center [179, 64] width 43 height 25
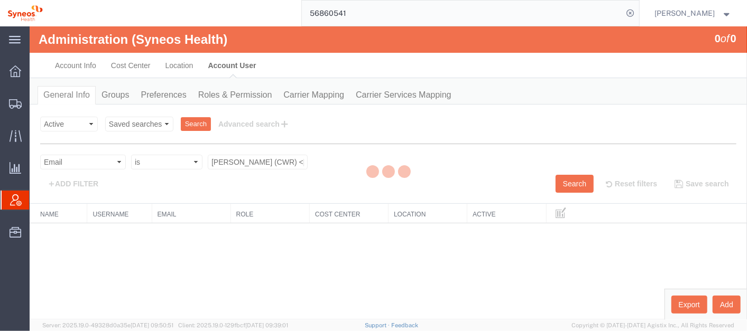
click at [190, 78] on div at bounding box center [388, 173] width 717 height 294
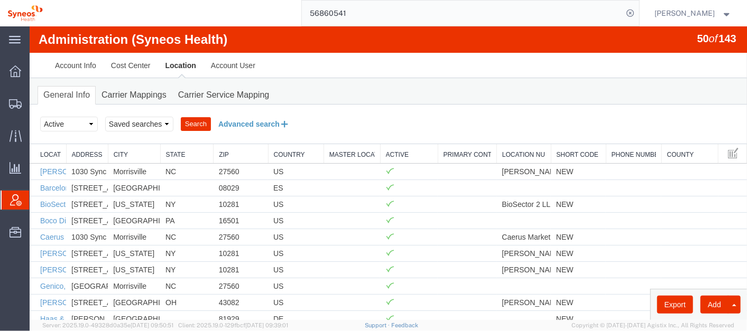
click at [252, 121] on button "Advanced search" at bounding box center [253, 124] width 86 height 18
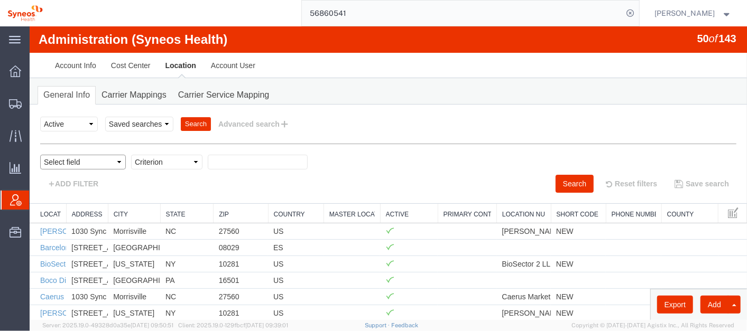
click at [106, 156] on select "Select field Address [GEOGRAPHIC_DATA] Location Name Location Num Master Locati…" at bounding box center [83, 161] width 86 height 15
click at [216, 206] on th "Zip" at bounding box center [240, 214] width 54 height 20
click at [236, 59] on link "Account User" at bounding box center [232, 64] width 59 height 25
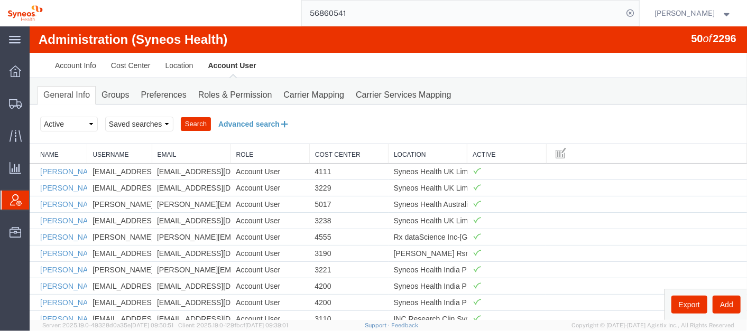
click at [241, 125] on button "Advanced search" at bounding box center [253, 124] width 86 height 18
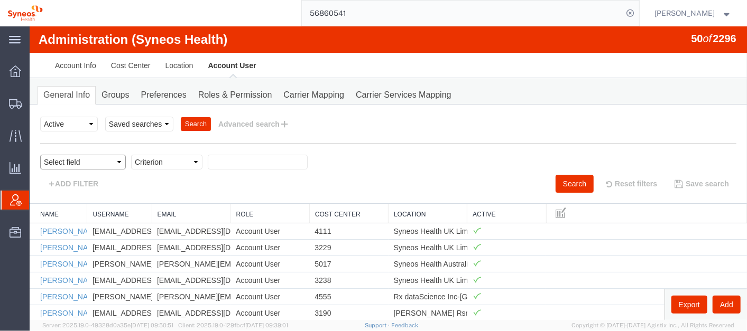
click at [112, 156] on select "Select field Cost Center Email Location Name Role Username" at bounding box center [83, 161] width 86 height 15
select select "personName"
click at [40, 154] on select "Select field Cost Center Email Location Name Role Username" at bounding box center [83, 161] width 86 height 15
click at [186, 159] on select "Criterion contains does not contain is is blank is not blank starts with" at bounding box center [166, 161] width 71 height 15
select select "contains"
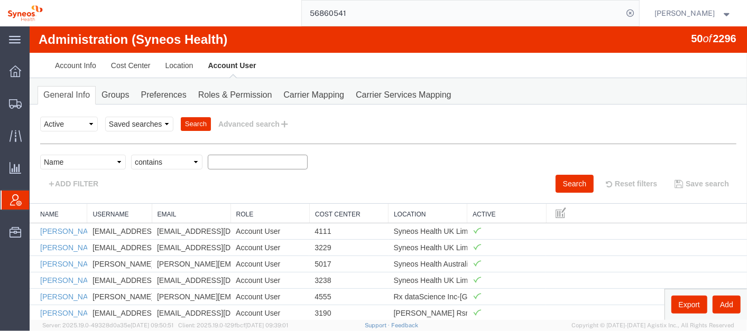
click at [131, 154] on select "Criterion contains does not contain is is blank is not blank starts with" at bounding box center [166, 161] width 71 height 15
type input "[PERSON_NAME]"
click at [557, 180] on button "Search" at bounding box center [574, 183] width 38 height 18
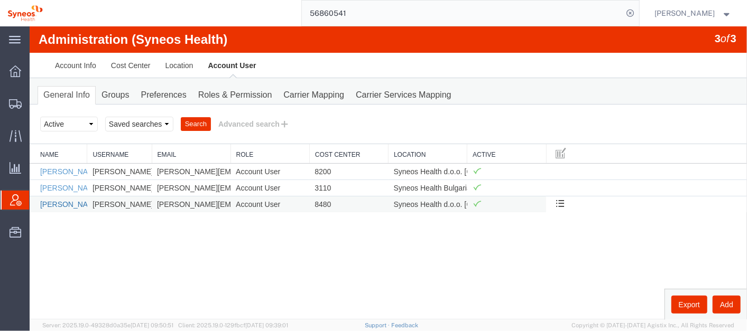
click at [57, 205] on link "[PERSON_NAME]" at bounding box center [70, 204] width 61 height 8
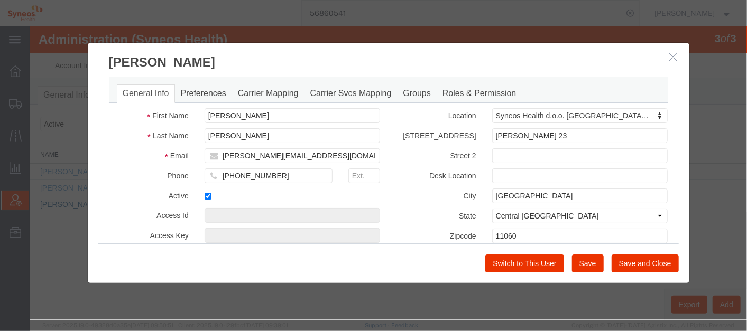
select select "DEPARTMENT"
click at [260, 88] on link "Carrier Mapping" at bounding box center [268, 93] width 72 height 19
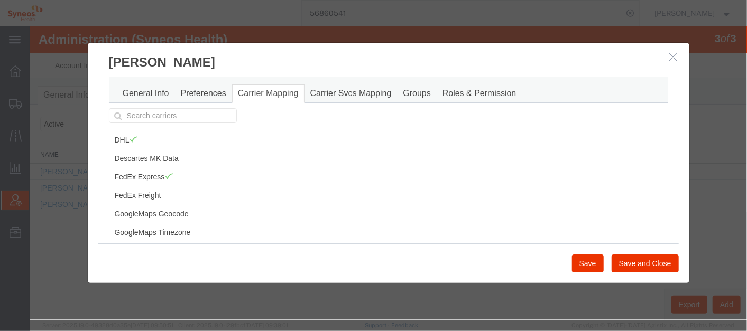
click at [673, 55] on icon "button" at bounding box center [673, 56] width 8 height 9
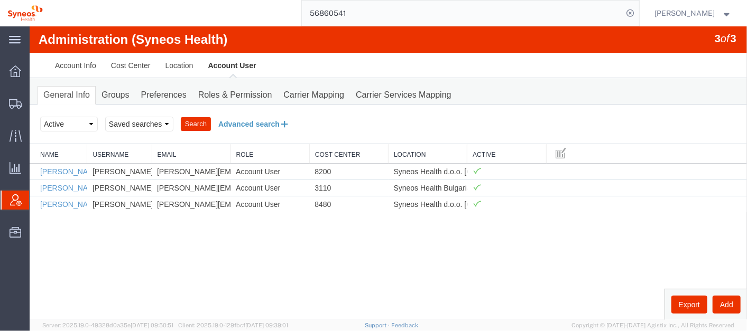
click at [229, 119] on button "Advanced search" at bounding box center [253, 124] width 86 height 18
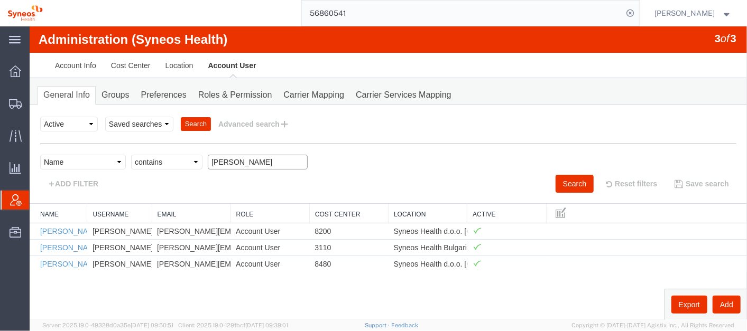
click at [265, 158] on input "[PERSON_NAME]" at bounding box center [257, 161] width 100 height 15
paste input "[EMAIL_ADDRESS][DOMAIN_NAME]"
type input "[PERSON_NAME][EMAIL_ADDRESS][DOMAIN_NAME]"
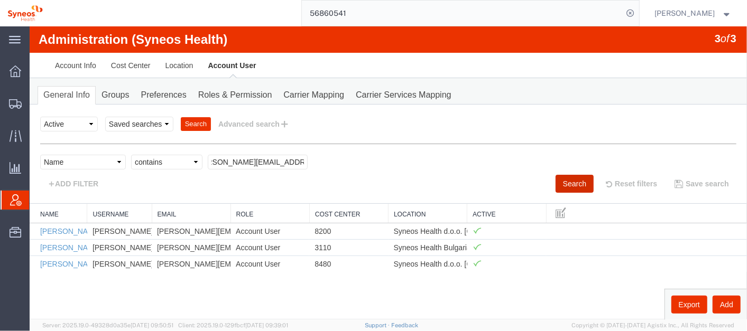
scroll to position [0, 0]
click at [572, 186] on button "Search" at bounding box center [574, 183] width 38 height 18
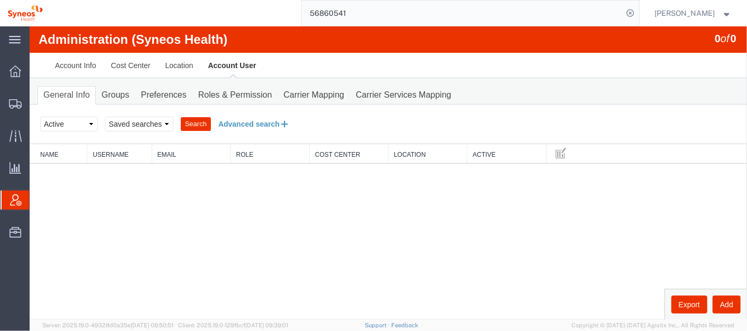
click at [261, 120] on button "Advanced search" at bounding box center [253, 124] width 86 height 18
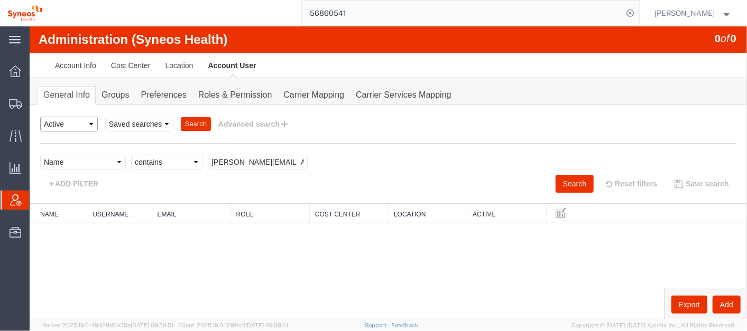
click at [87, 116] on select "Select status Active All Inactive" at bounding box center [69, 123] width 58 height 15
select select "ALL"
click at [40, 116] on select "Select status Active All Inactive" at bounding box center [69, 123] width 58 height 15
click at [268, 123] on button "Advanced search" at bounding box center [253, 124] width 86 height 18
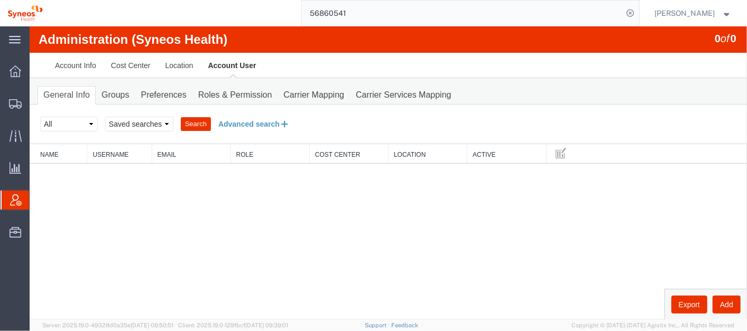
click at [267, 123] on button "Advanced search" at bounding box center [253, 124] width 86 height 18
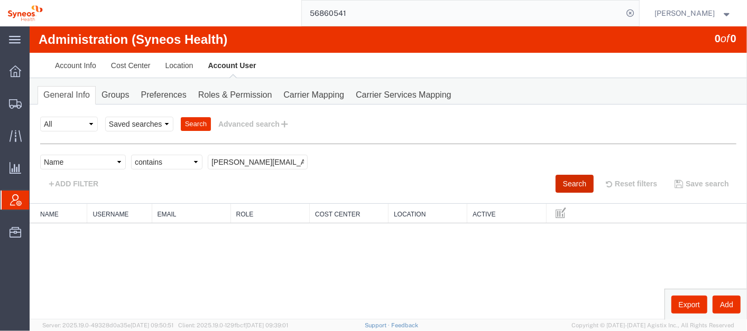
click at [575, 176] on button "Search" at bounding box center [574, 183] width 38 height 18
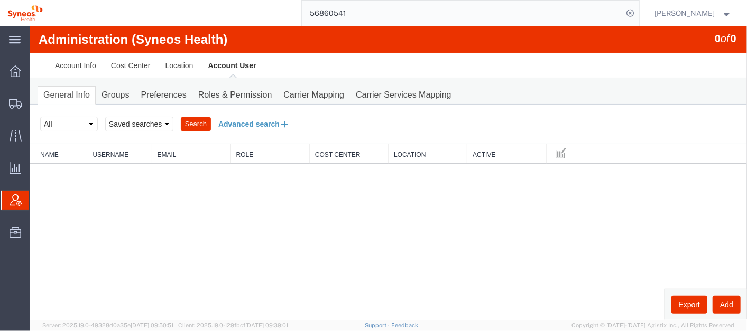
click at [269, 117] on button "Advanced search" at bounding box center [253, 124] width 86 height 18
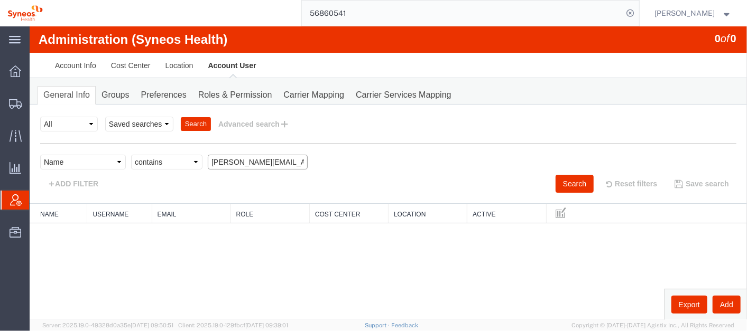
click at [295, 156] on input "[PERSON_NAME][EMAIL_ADDRESS][DOMAIN_NAME]" at bounding box center [257, 161] width 100 height 15
click at [296, 156] on input "[PERSON_NAME][EMAIL_ADDRESS][DOMAIN_NAME]" at bounding box center [257, 161] width 100 height 15
paste input "topalovic"
click at [568, 178] on button "Search" at bounding box center [574, 183] width 38 height 18
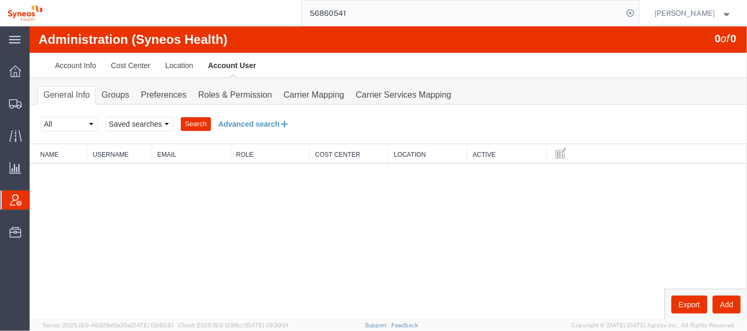
click at [267, 127] on button "Advanced search" at bounding box center [253, 124] width 86 height 18
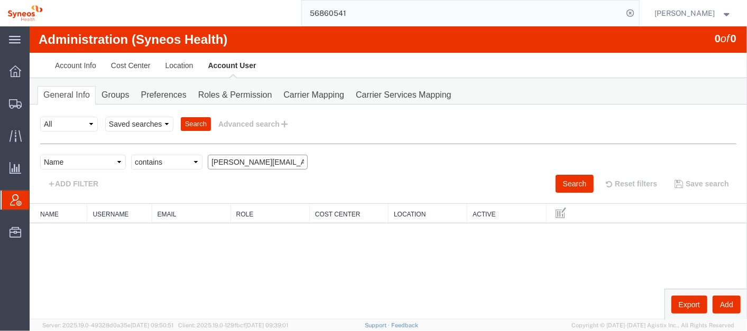
click at [280, 158] on input "[PERSON_NAME][EMAIL_ADDRESS][PERSON_NAME][DOMAIN_NAME]" at bounding box center [257, 161] width 100 height 15
click at [279, 158] on input "[PERSON_NAME][EMAIL_ADDRESS][PERSON_NAME][DOMAIN_NAME]" at bounding box center [257, 161] width 100 height 15
click at [280, 158] on input "[PERSON_NAME][EMAIL_ADDRESS][PERSON_NAME][DOMAIN_NAME]" at bounding box center [257, 161] width 100 height 15
paste input "vasic1"
click at [576, 180] on button "Search" at bounding box center [574, 183] width 38 height 18
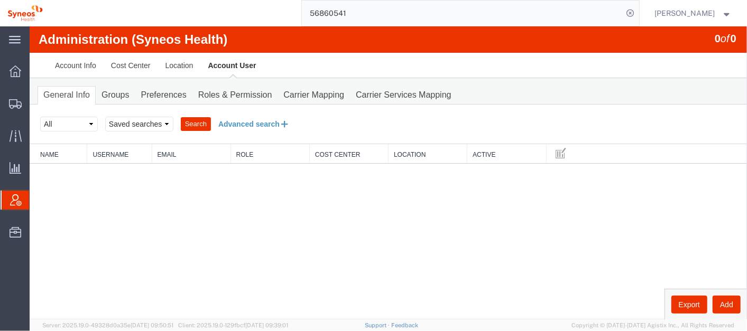
click at [268, 123] on button "Advanced search" at bounding box center [253, 124] width 86 height 18
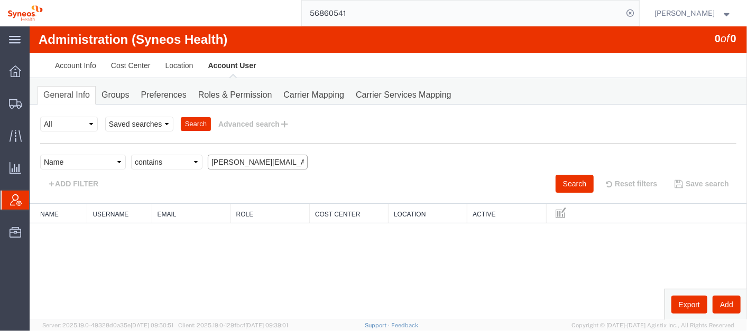
click at [275, 165] on input "[PERSON_NAME][EMAIL_ADDRESS][DOMAIN_NAME]" at bounding box center [257, 161] width 100 height 15
click at [274, 165] on input "[PERSON_NAME][EMAIL_ADDRESS][DOMAIN_NAME]" at bounding box center [257, 161] width 100 height 15
paste input "drijana.tesic"
click at [570, 180] on button "Search" at bounding box center [574, 183] width 38 height 18
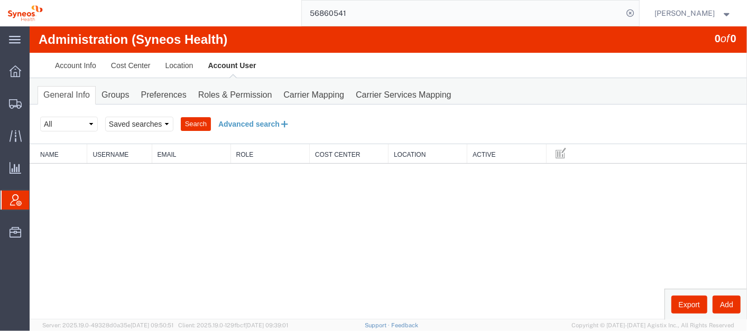
click at [258, 118] on button "Advanced search" at bounding box center [253, 124] width 86 height 18
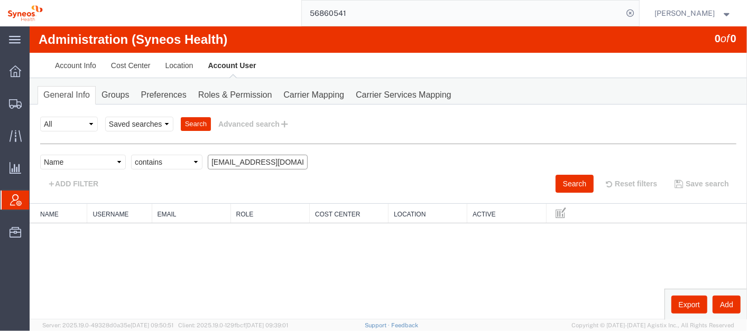
click at [276, 160] on input "[EMAIL_ADDRESS][DOMAIN_NAME]" at bounding box center [257, 161] width 100 height 15
click at [277, 160] on input "[EMAIL_ADDRESS][DOMAIN_NAME]" at bounding box center [257, 161] width 100 height 15
click at [276, 160] on input "[EMAIL_ADDRESS][DOMAIN_NAME]" at bounding box center [257, 161] width 100 height 15
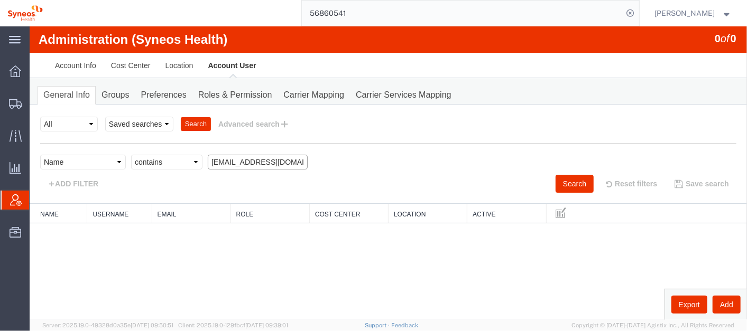
click at [276, 160] on input "[EMAIL_ADDRESS][DOMAIN_NAME]" at bounding box center [257, 161] width 100 height 15
click at [277, 160] on input "[EMAIL_ADDRESS][DOMAIN_NAME]" at bounding box center [257, 161] width 100 height 15
paste input "bojan.jamedzija"
type input "[EMAIL_ADDRESS][DOMAIN_NAME]"
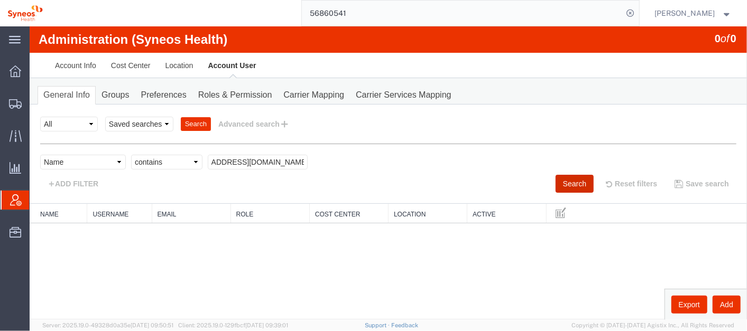
scroll to position [0, 0]
click at [574, 180] on button "Search" at bounding box center [574, 183] width 38 height 18
